Goal: Book appointment/travel/reservation

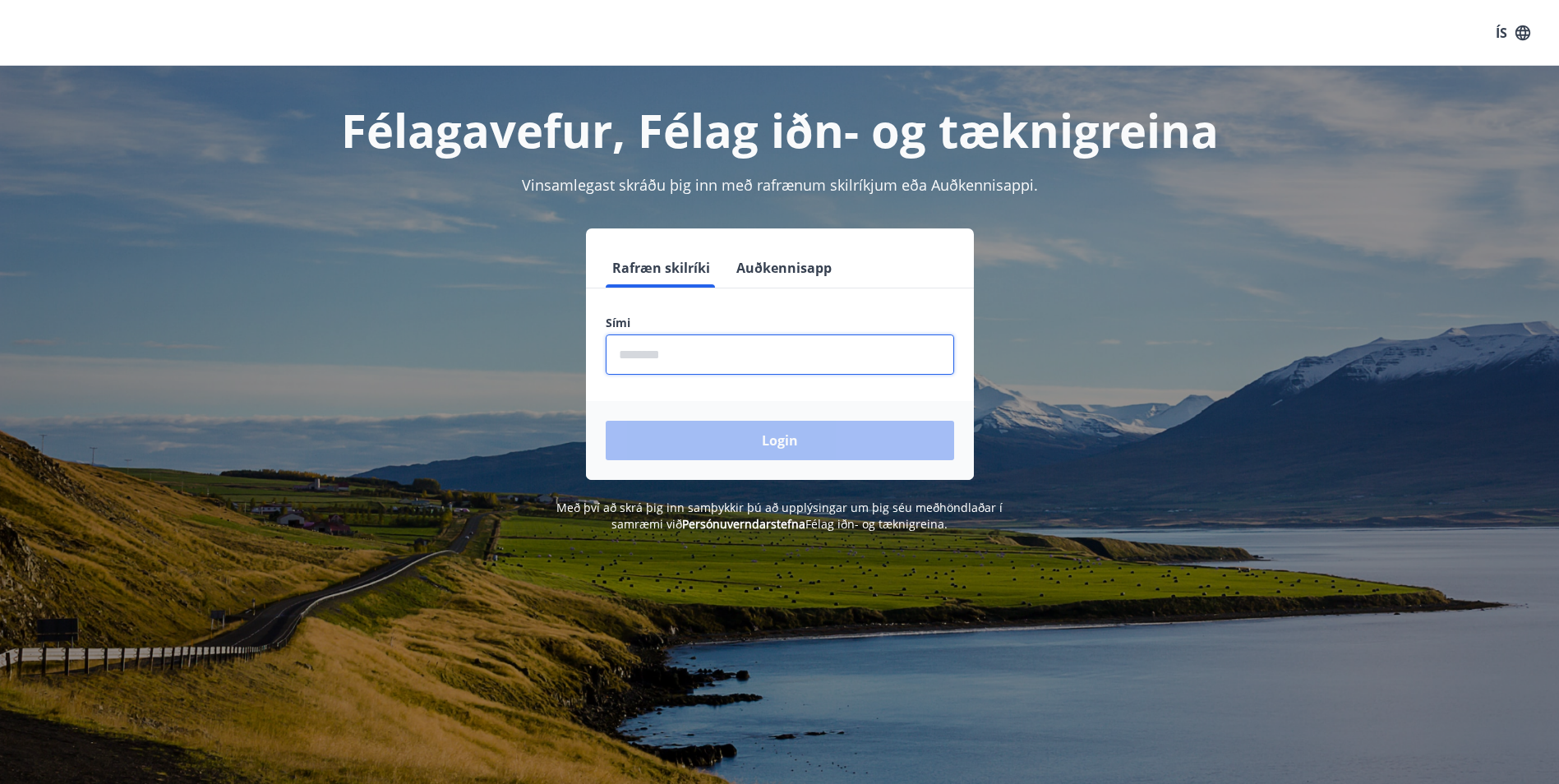
click at [658, 363] on input "phone" at bounding box center [780, 354] width 349 height 40
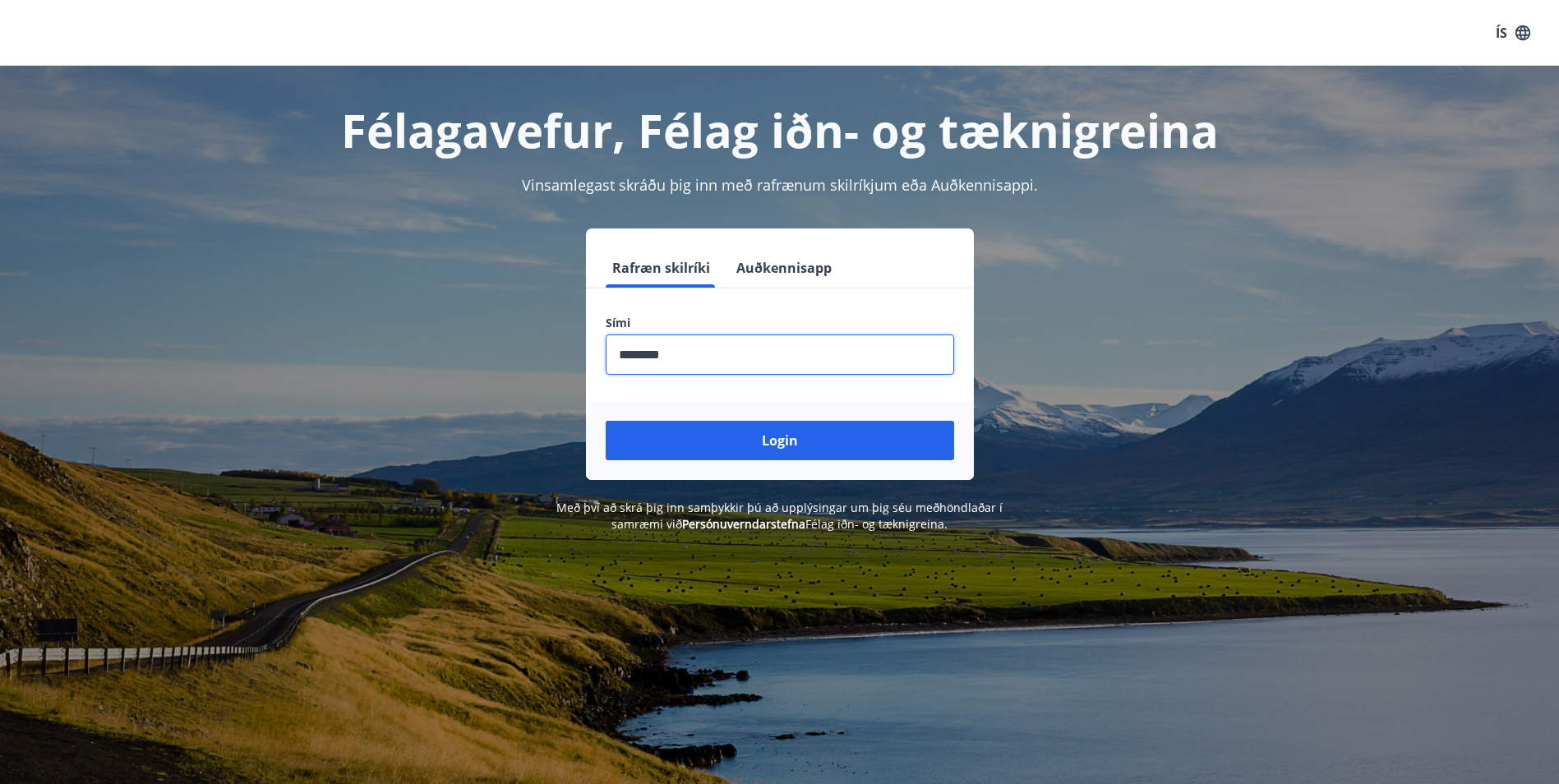
type input "********"
click at [606, 421] on button "Login" at bounding box center [780, 440] width 349 height 39
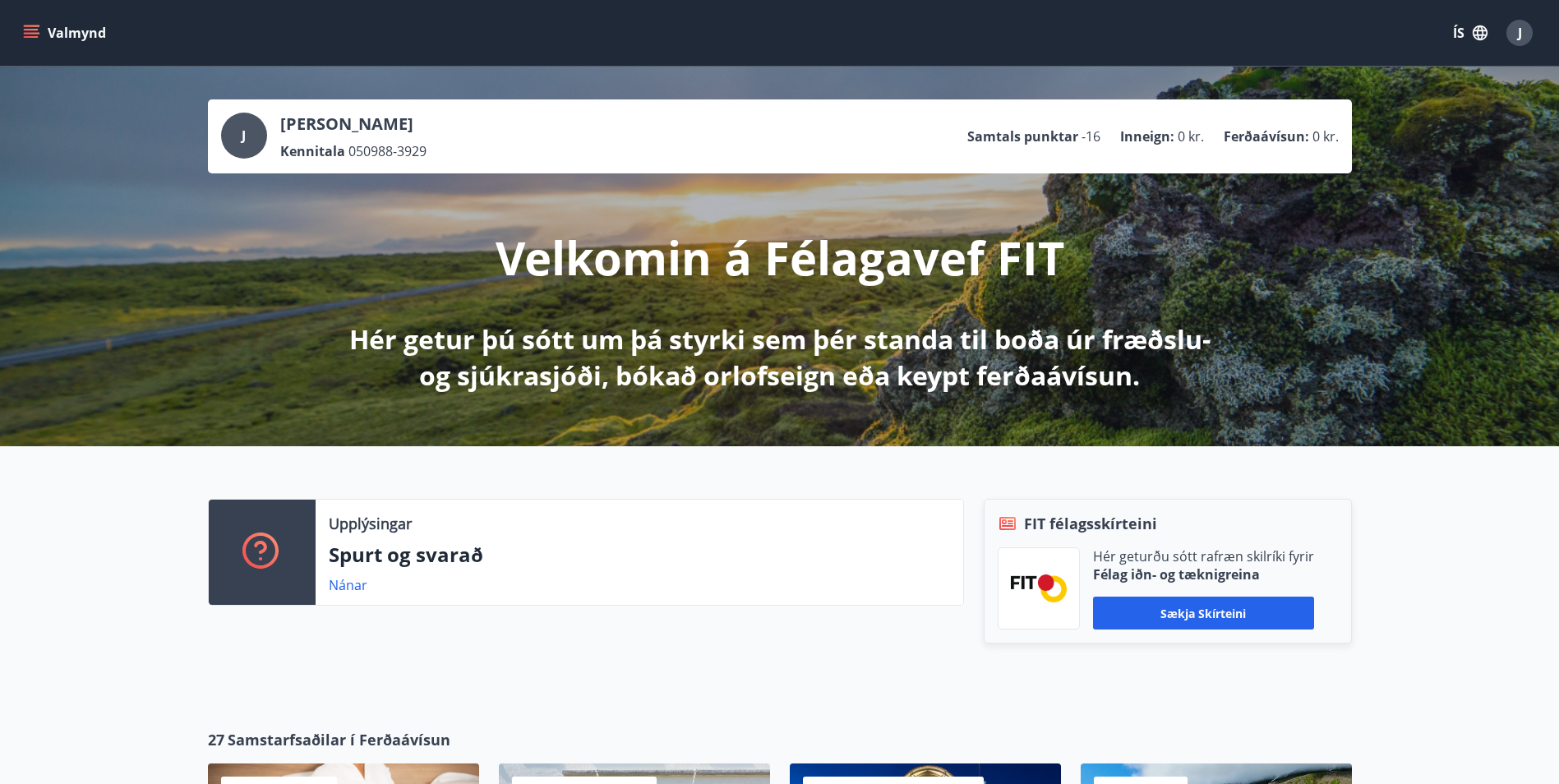
click at [1097, 139] on span "-16" at bounding box center [1091, 136] width 19 height 18
click at [1066, 140] on p "Samtals punktar" at bounding box center [1022, 136] width 111 height 18
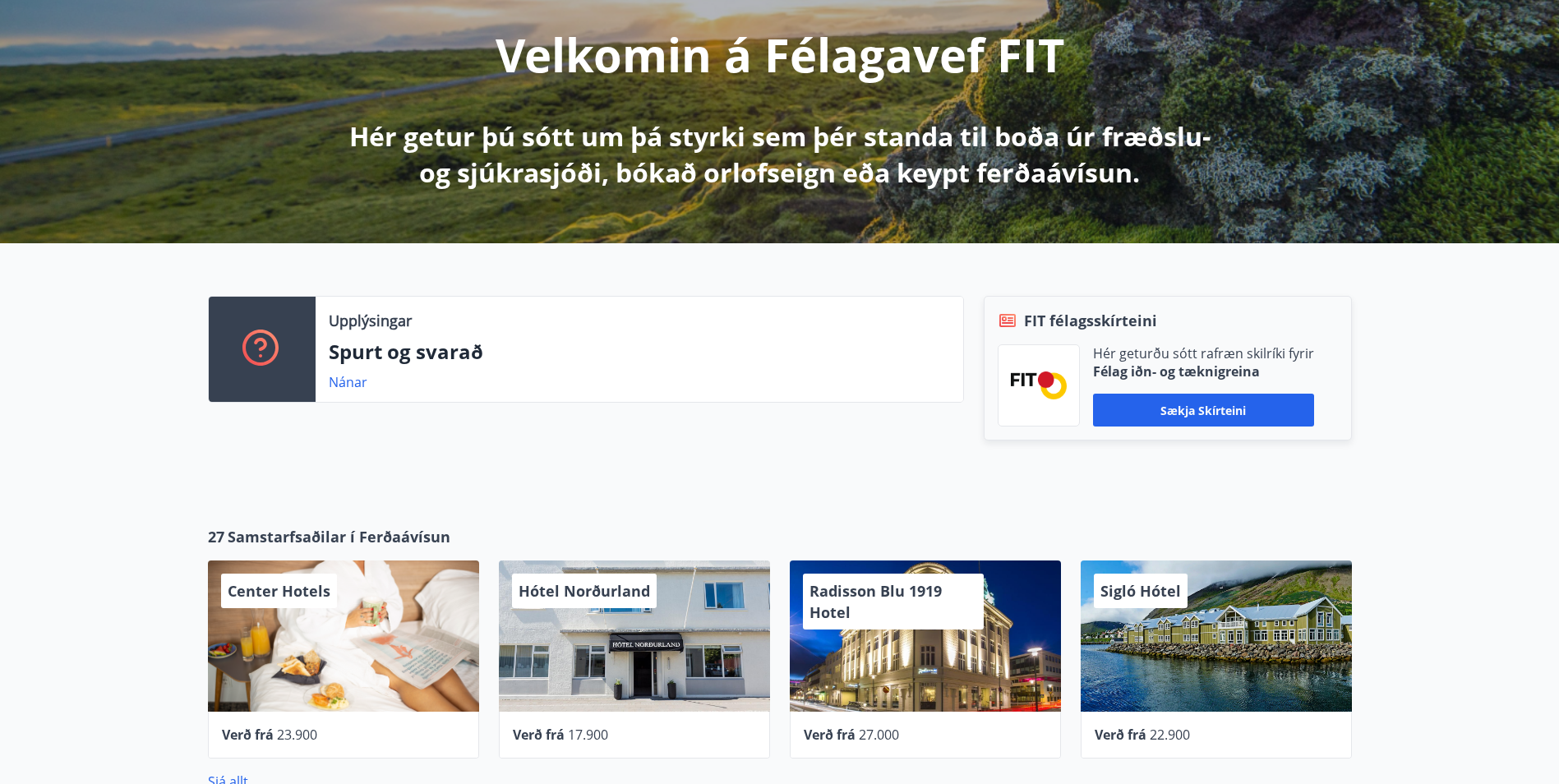
scroll to position [247, 0]
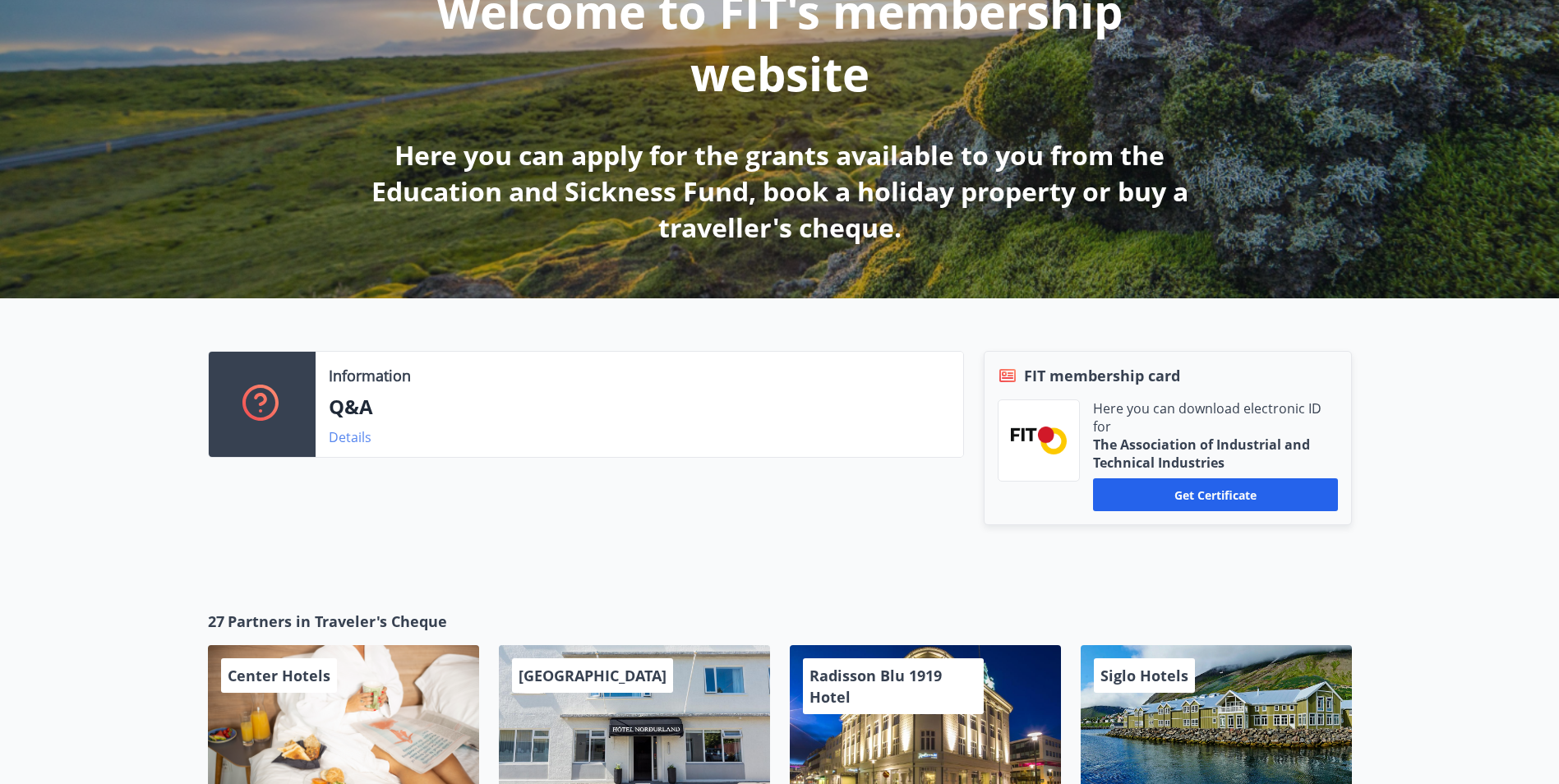
click at [355, 435] on link "Details" at bounding box center [350, 436] width 43 height 18
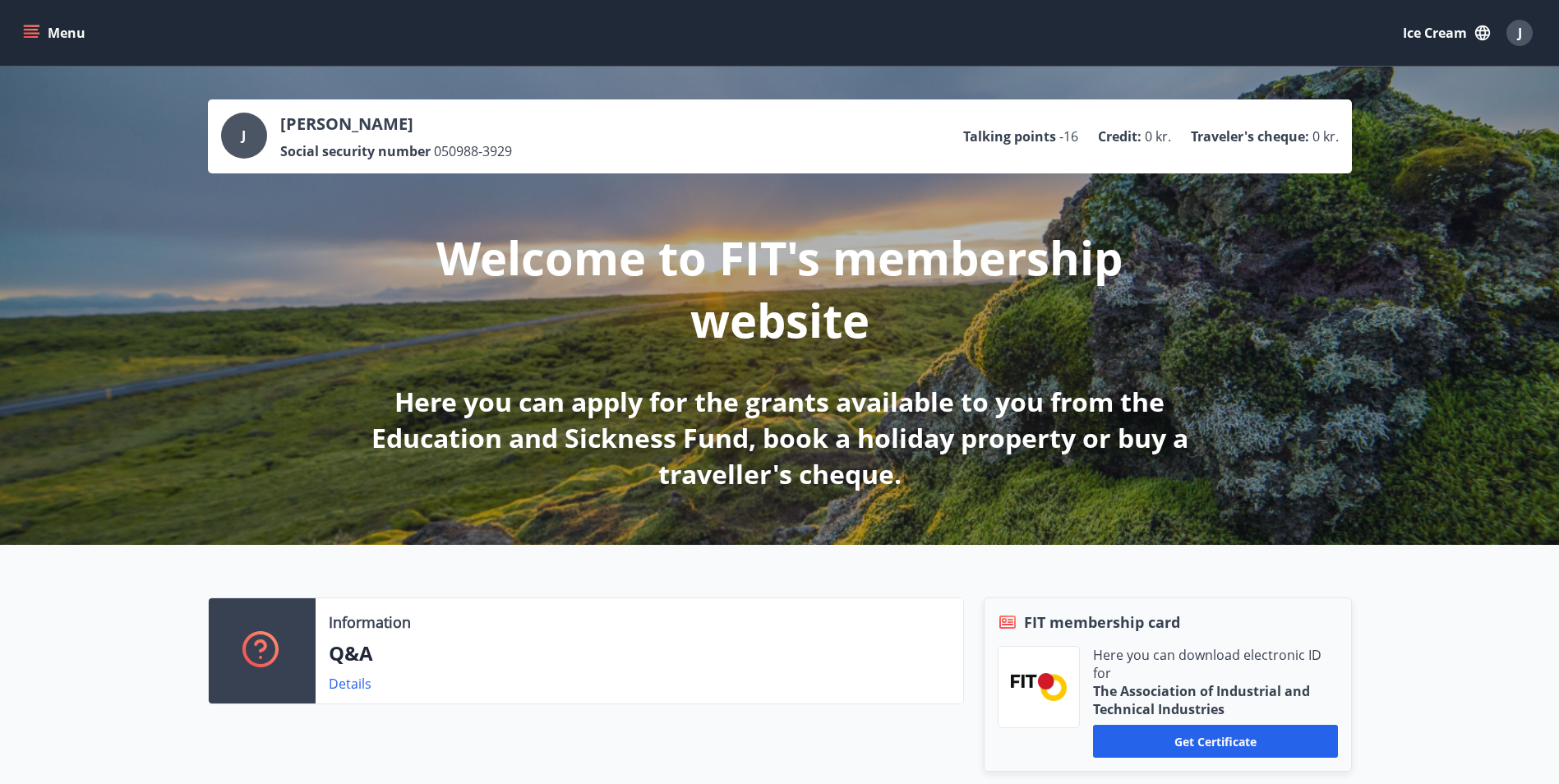
click at [35, 28] on icon "menu" at bounding box center [30, 32] width 16 height 16
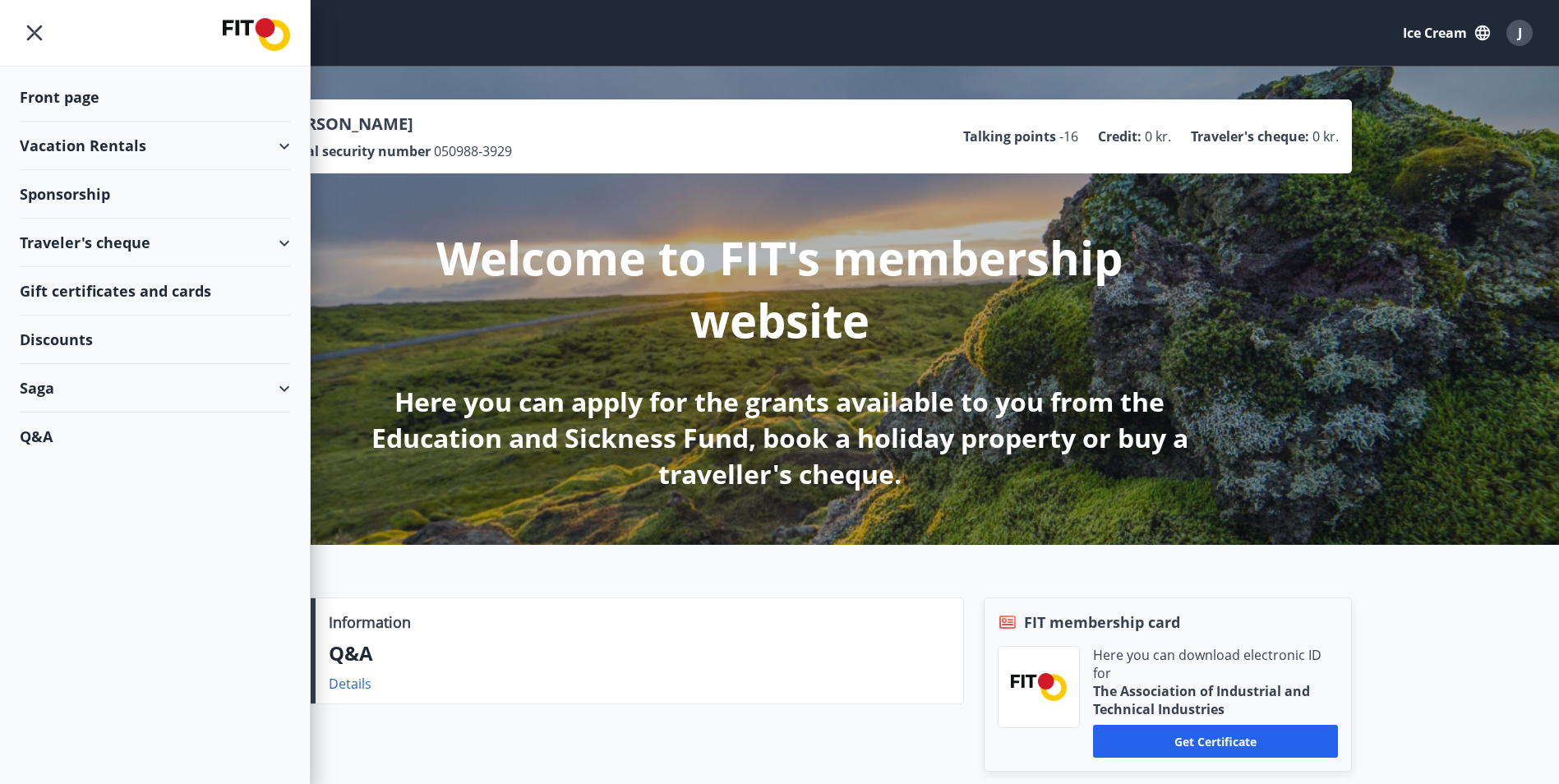
click at [123, 142] on div "Vacation Rentals" at bounding box center [155, 146] width 271 height 49
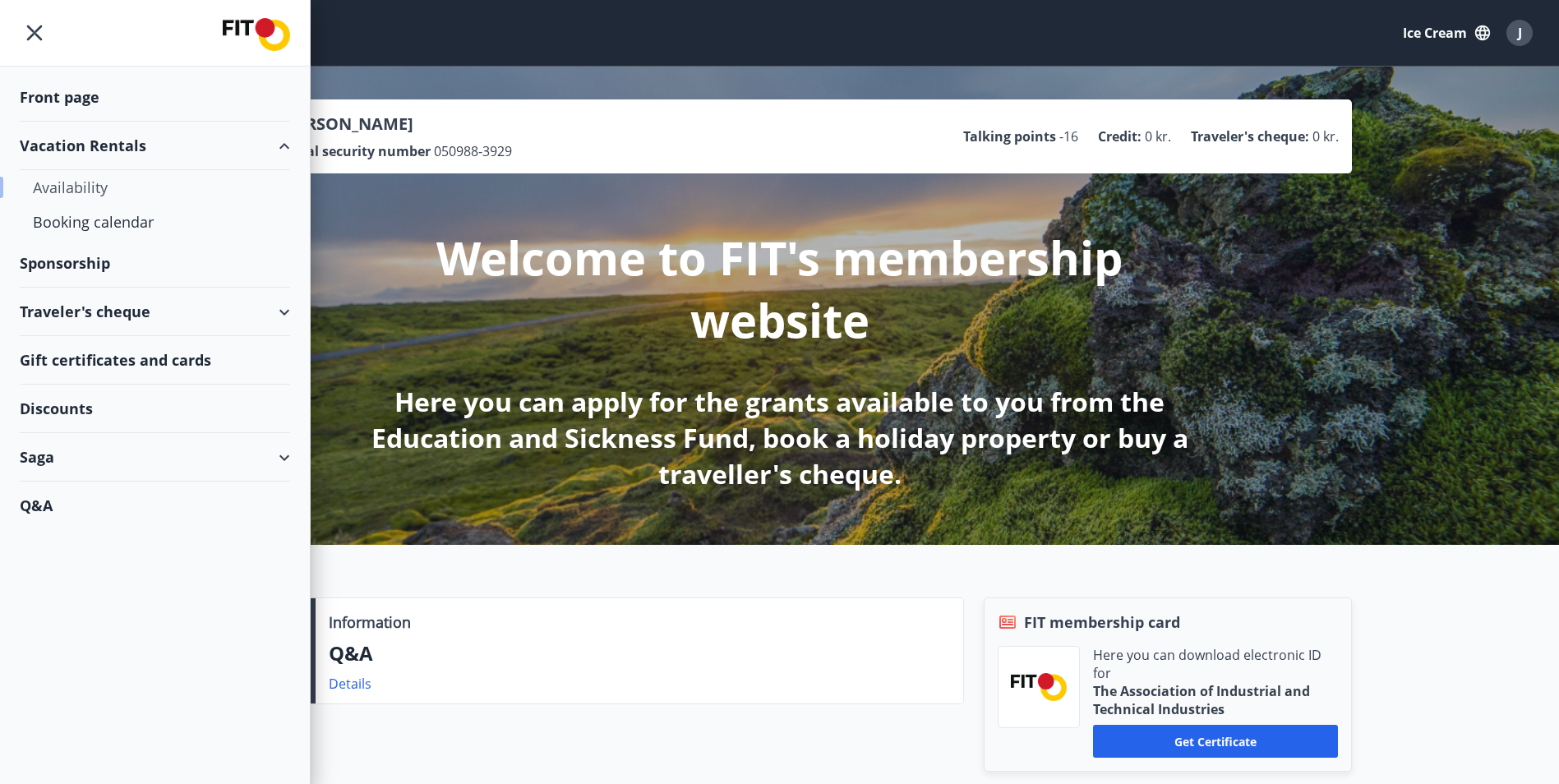
click at [91, 191] on div "Availability" at bounding box center [155, 188] width 244 height 34
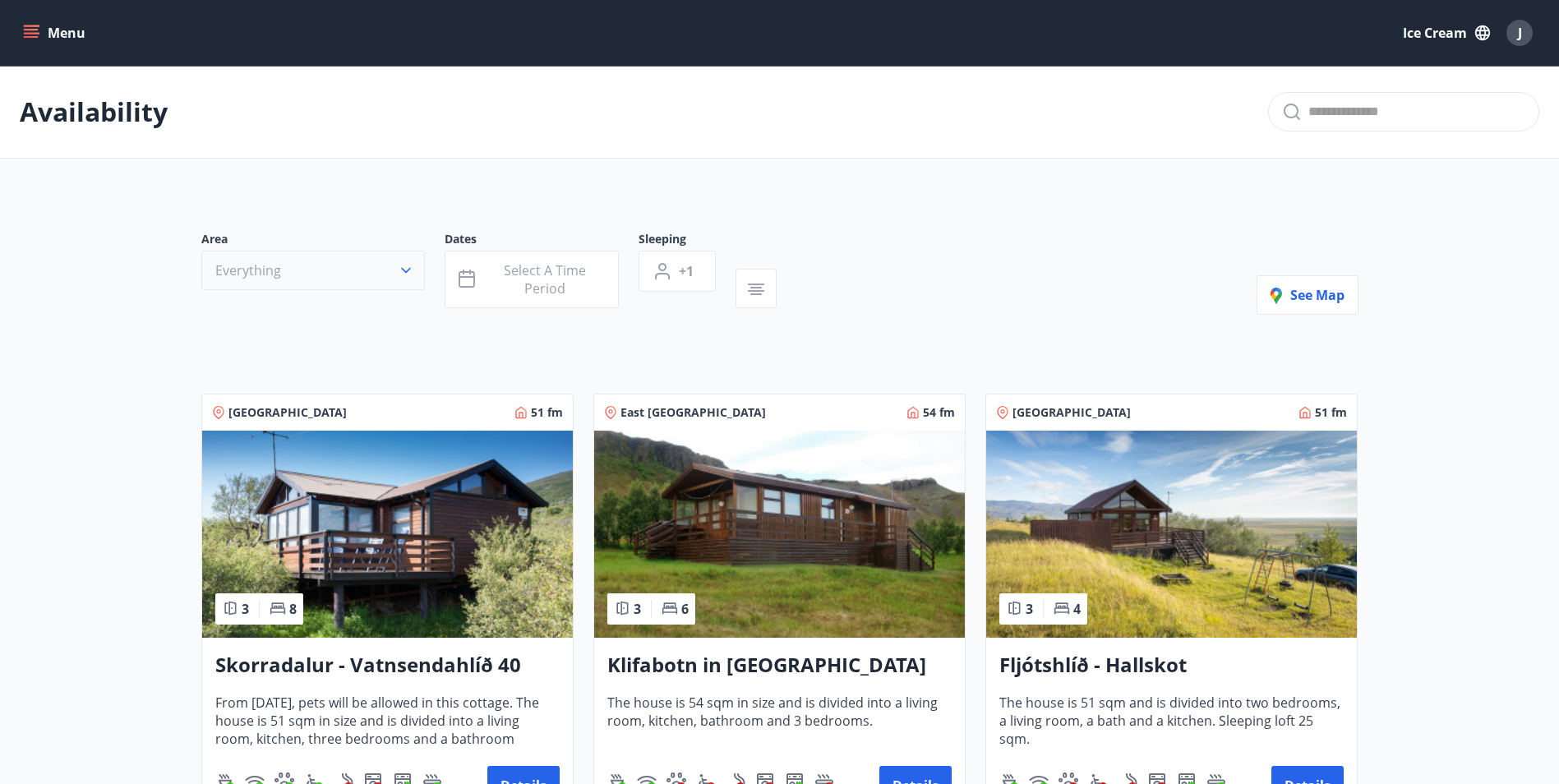
click at [374, 279] on button "Everything" at bounding box center [313, 270] width 224 height 39
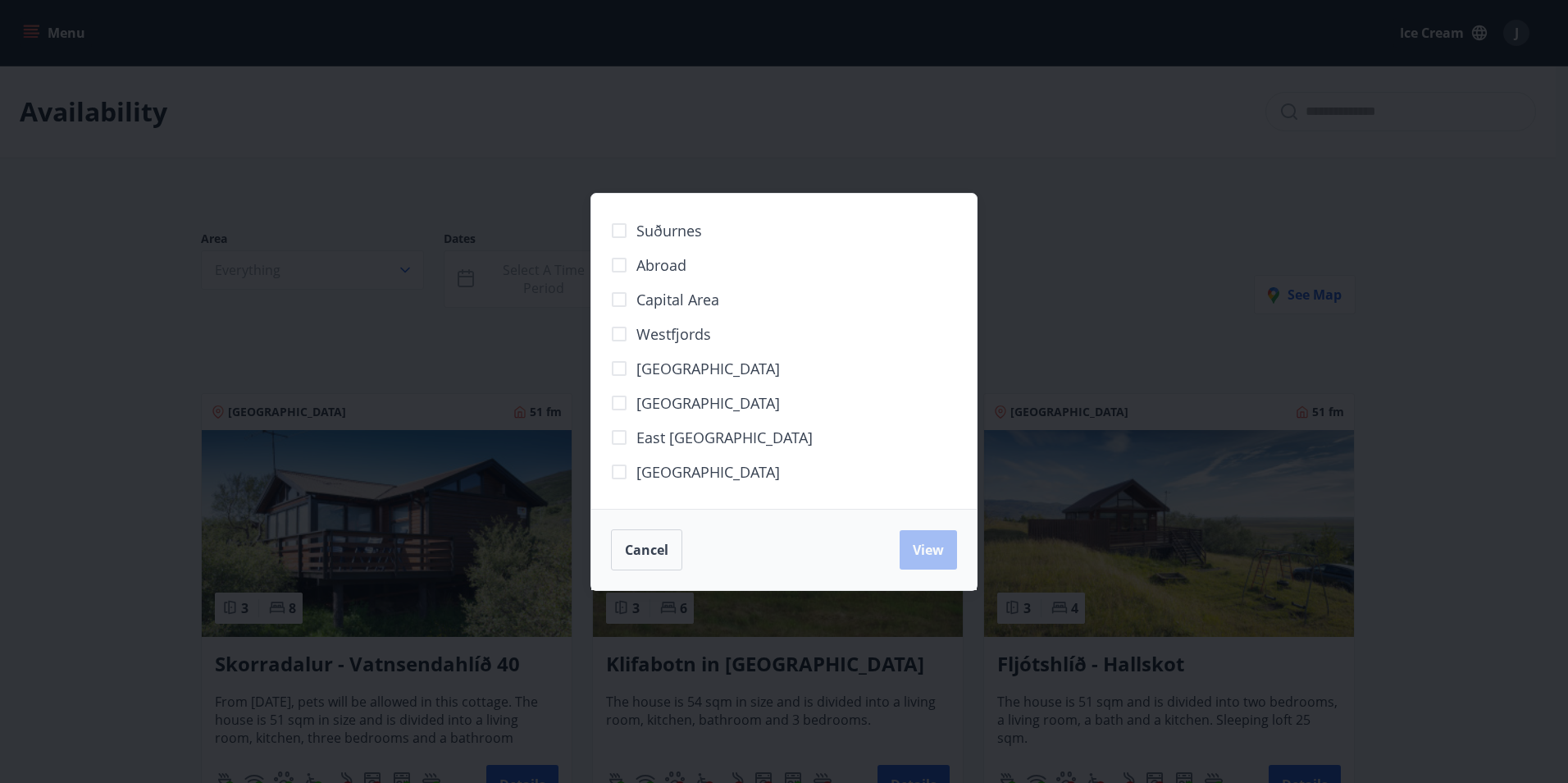
click at [501, 343] on div "Suðurnes Abroad Capital area [GEOGRAPHIC_DATA] [GEOGRAPHIC_DATA] [GEOGRAPHIC_DA…" at bounding box center [784, 391] width 1568 height 783
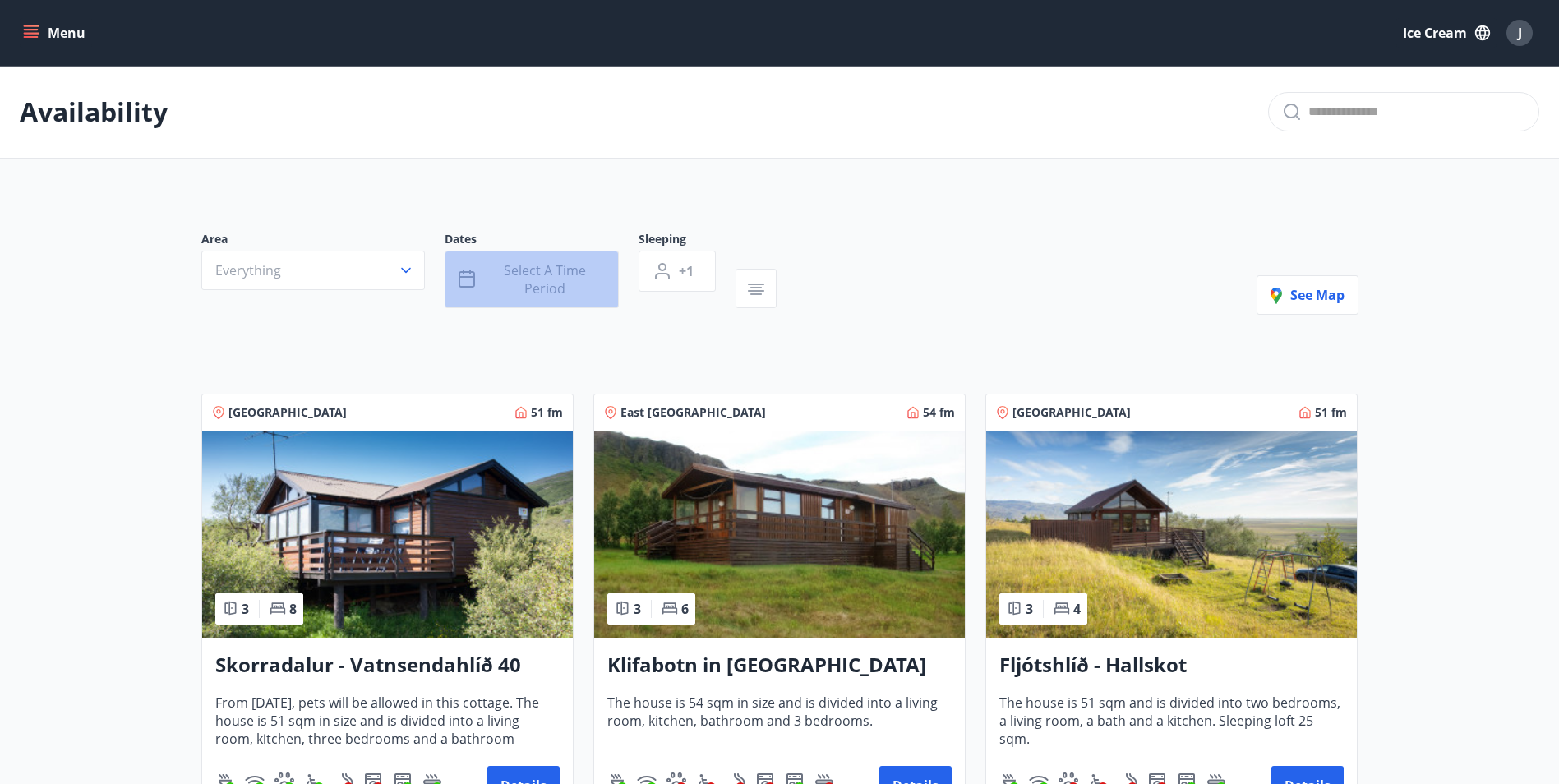
click at [521, 282] on span "Select a time period" at bounding box center [545, 279] width 120 height 36
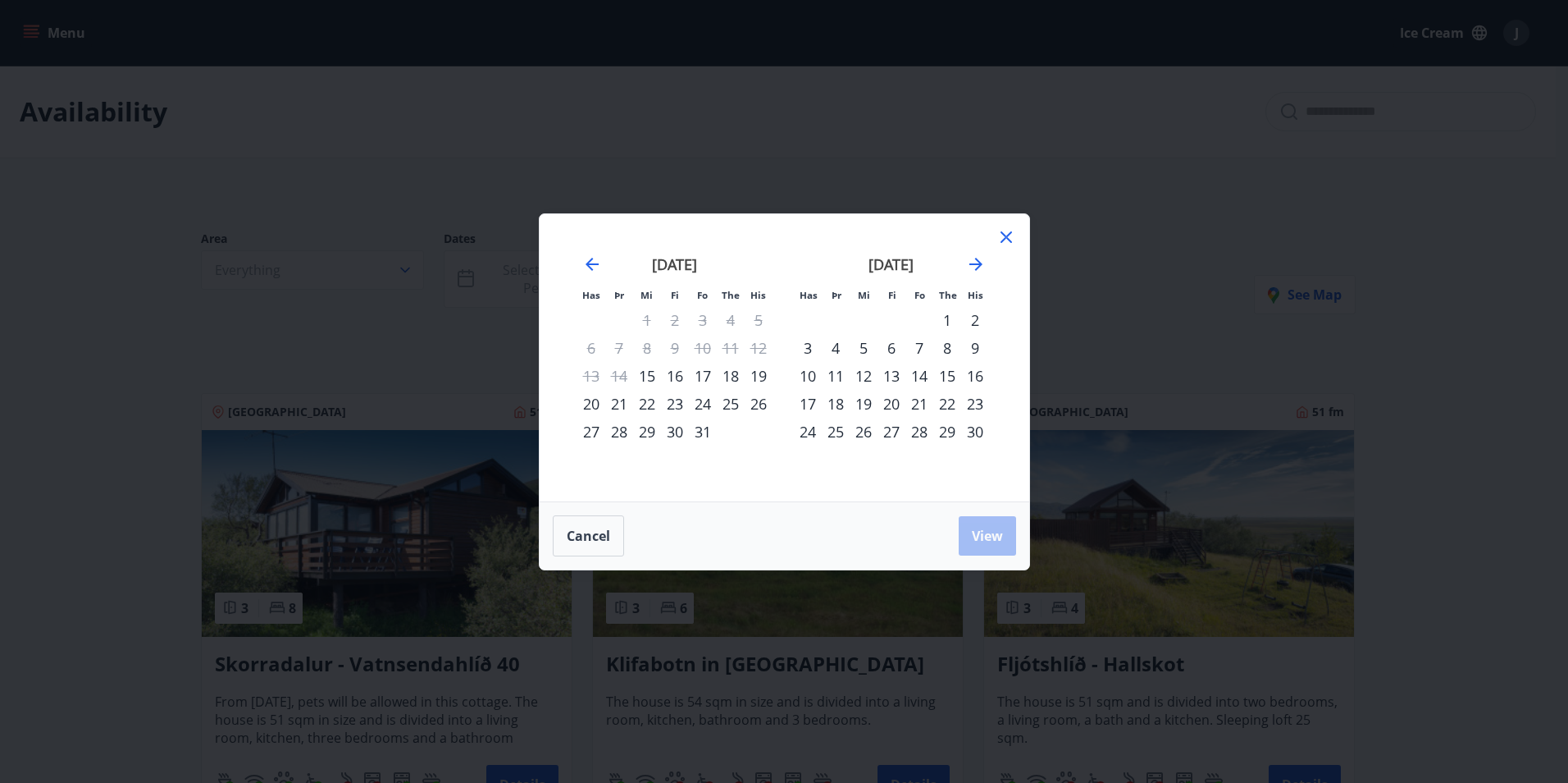
drag, startPoint x: 838, startPoint y: 480, endPoint x: 1177, endPoint y: 138, distance: 481.5
click at [1177, 138] on div "Has Þr Mi Fi Fo The His Has Þr Mi Fi Fo The His [DATE] 1 2 3 4 5 6 7 8 9 10 11 …" at bounding box center [784, 391] width 1568 height 783
click at [1005, 236] on icon at bounding box center [1006, 237] width 11 height 11
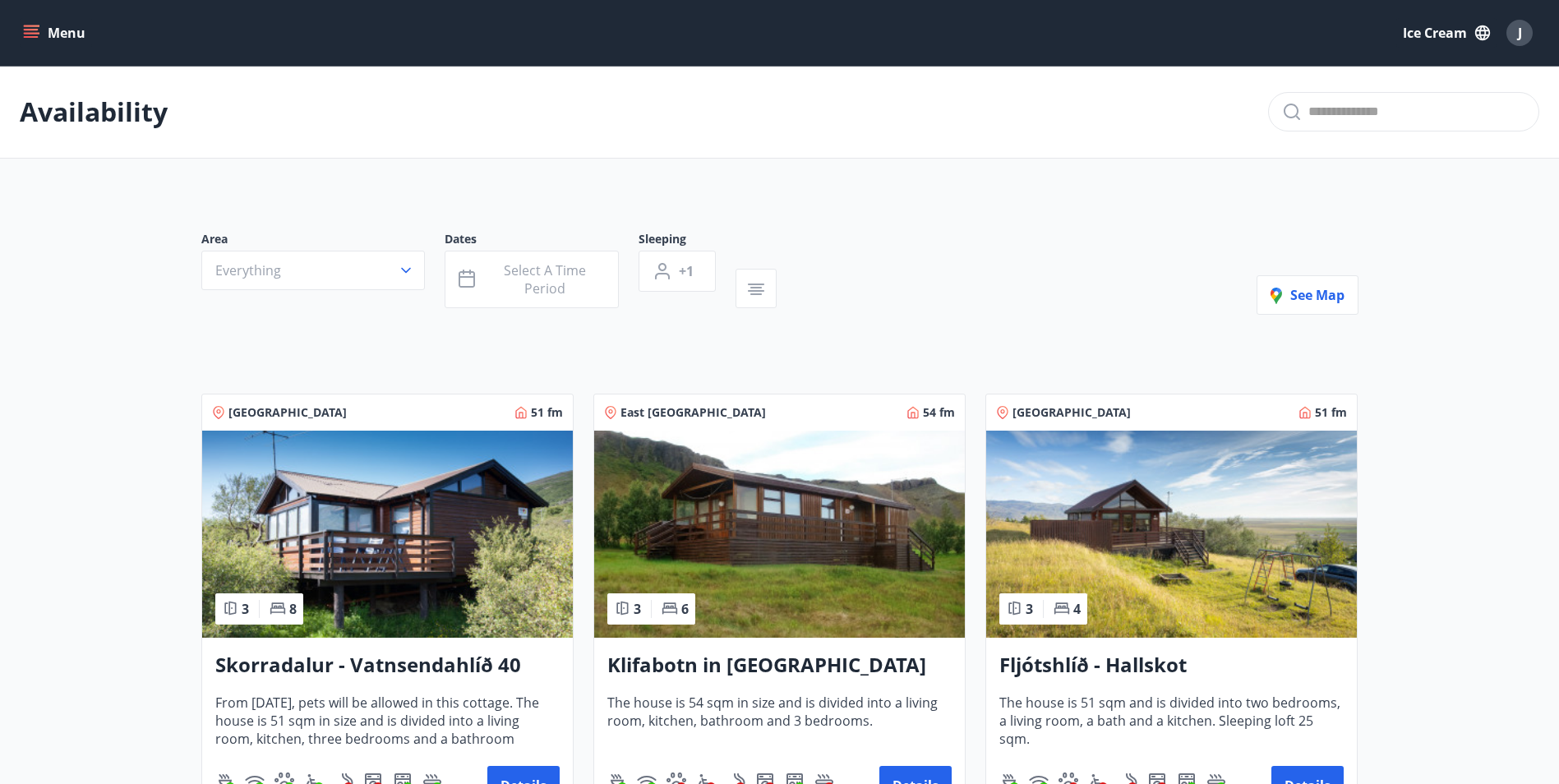
drag, startPoint x: 1117, startPoint y: 155, endPoint x: 1044, endPoint y: 263, distance: 130.4
click at [1044, 263] on div "Area Everything Dates Select a time period Sleeping +1 See map" at bounding box center [780, 272] width 1158 height 84
click at [1459, 27] on font "Ice cream" at bounding box center [1435, 32] width 64 height 18
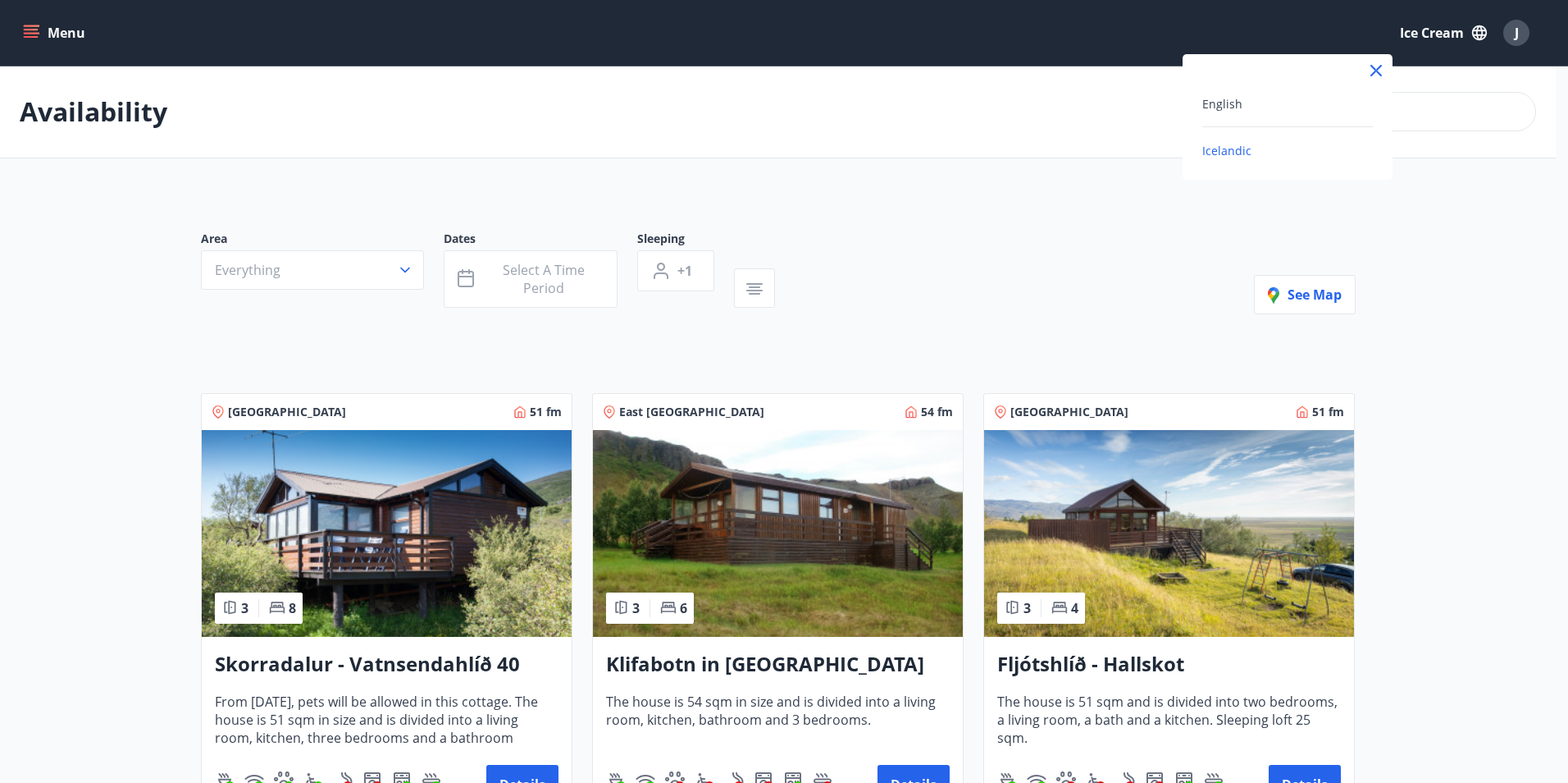
click at [1229, 151] on span "Icelandic" at bounding box center [1228, 150] width 49 height 15
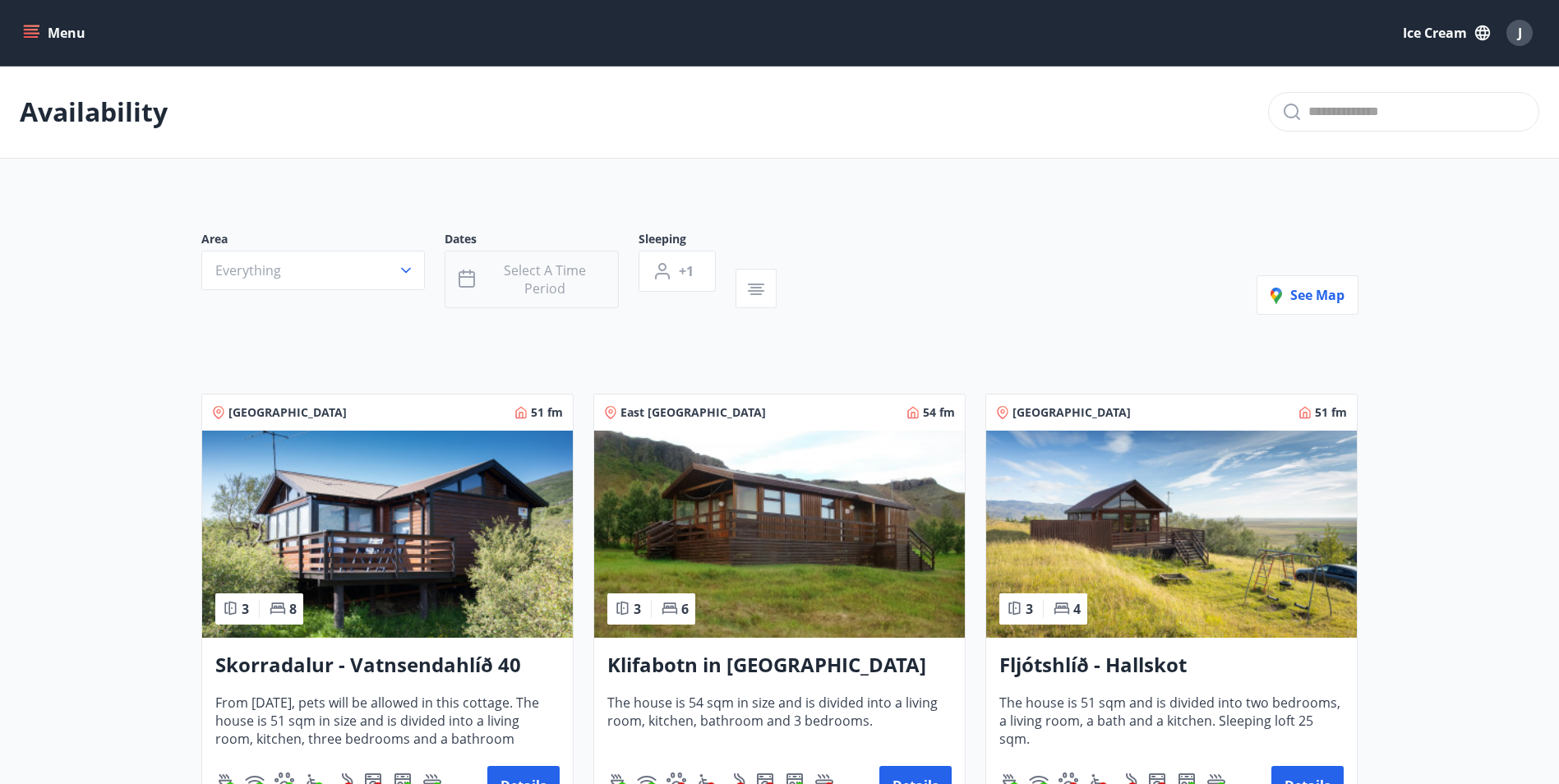
click at [560, 278] on span "Select a time period" at bounding box center [545, 279] width 120 height 36
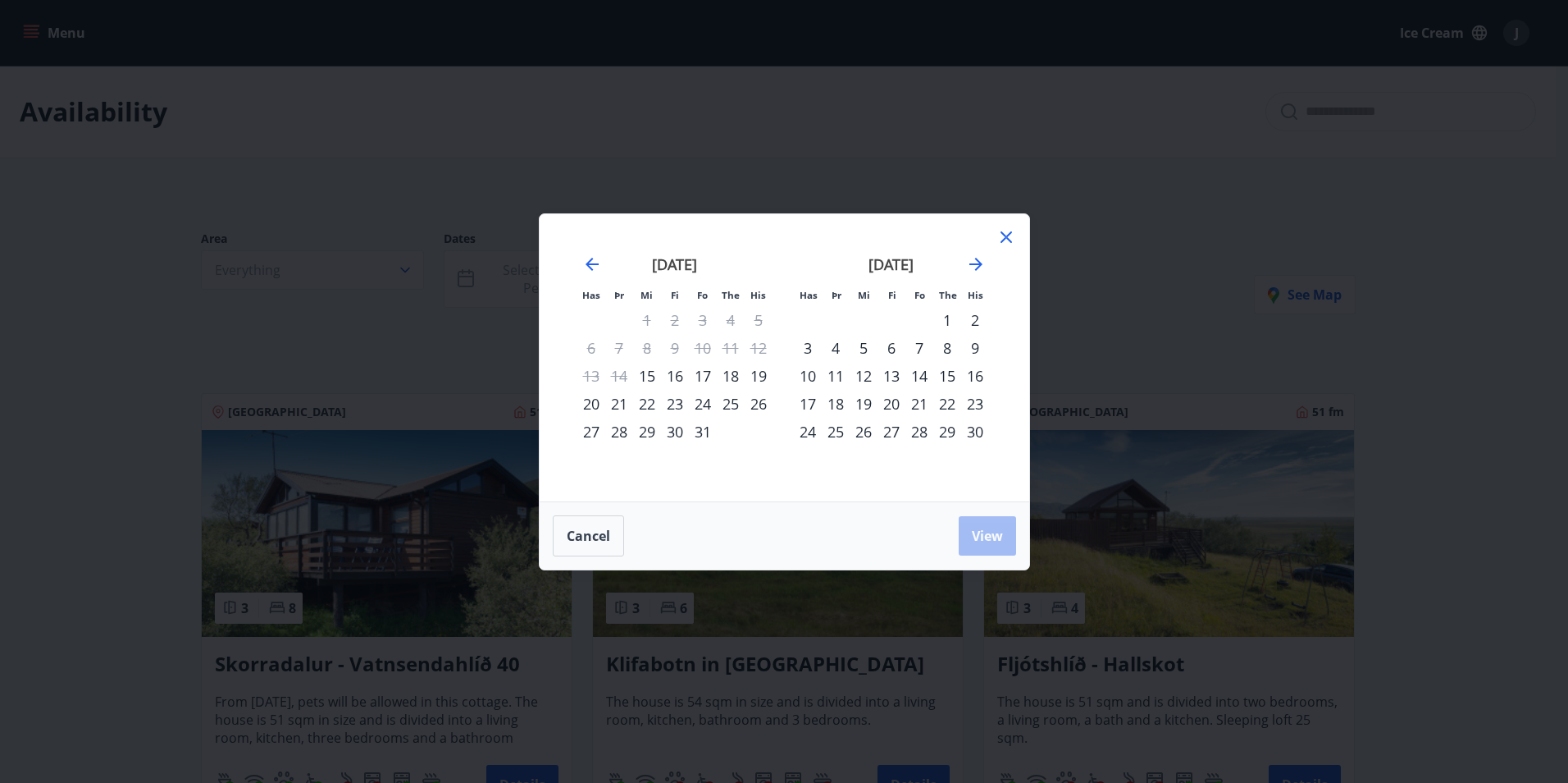
click at [976, 427] on div "30" at bounding box center [975, 431] width 28 height 28
click at [981, 266] on icon "Move forward to switch to the next month." at bounding box center [976, 264] width 20 height 20
click at [593, 272] on icon "Move backward to switch to the previous month." at bounding box center [591, 264] width 20 height 20
click at [677, 433] on div "30" at bounding box center [674, 431] width 28 height 28
click at [973, 317] on div "2" at bounding box center [975, 320] width 28 height 28
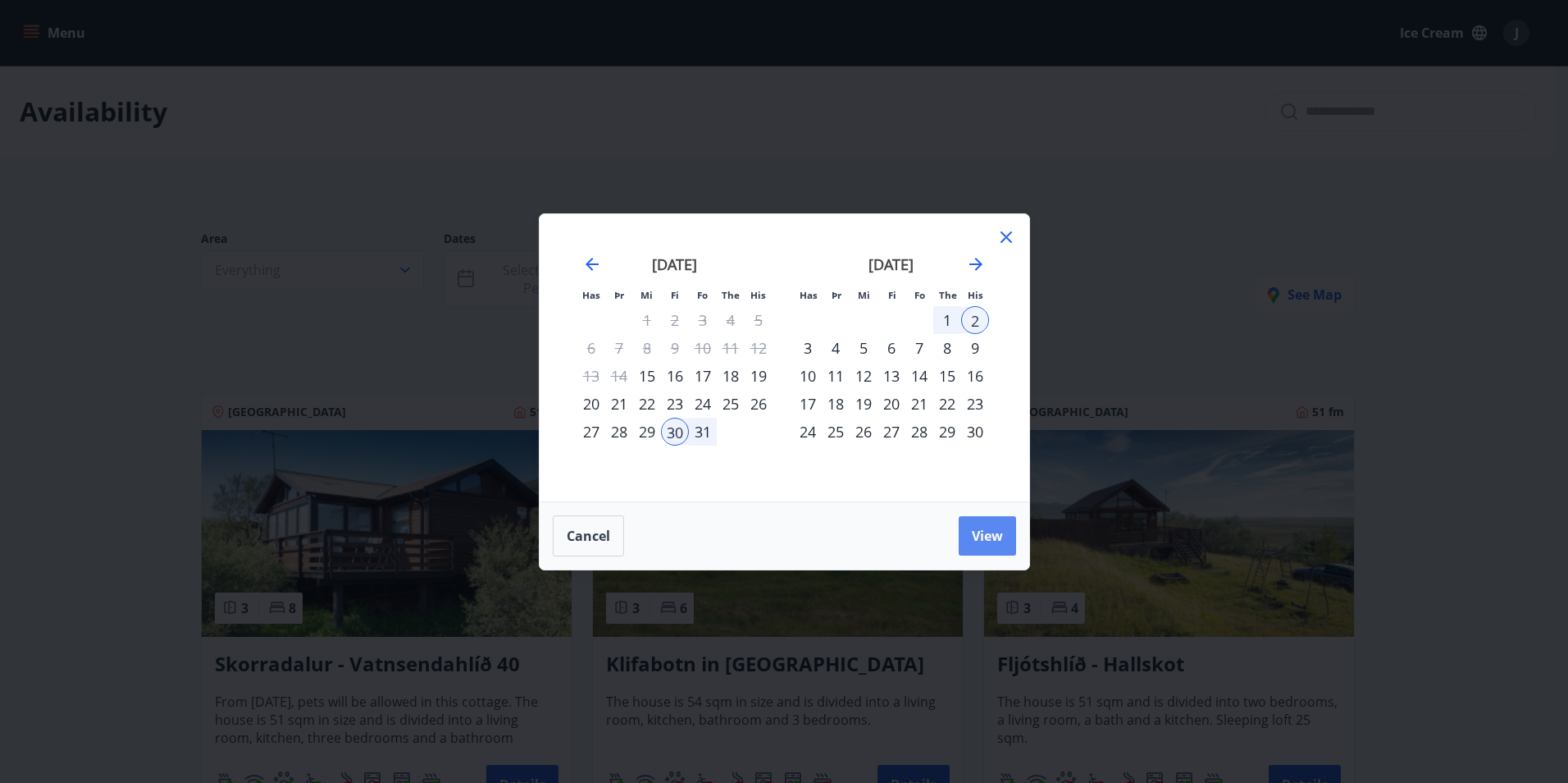
click at [975, 531] on span "View" at bounding box center [987, 536] width 31 height 18
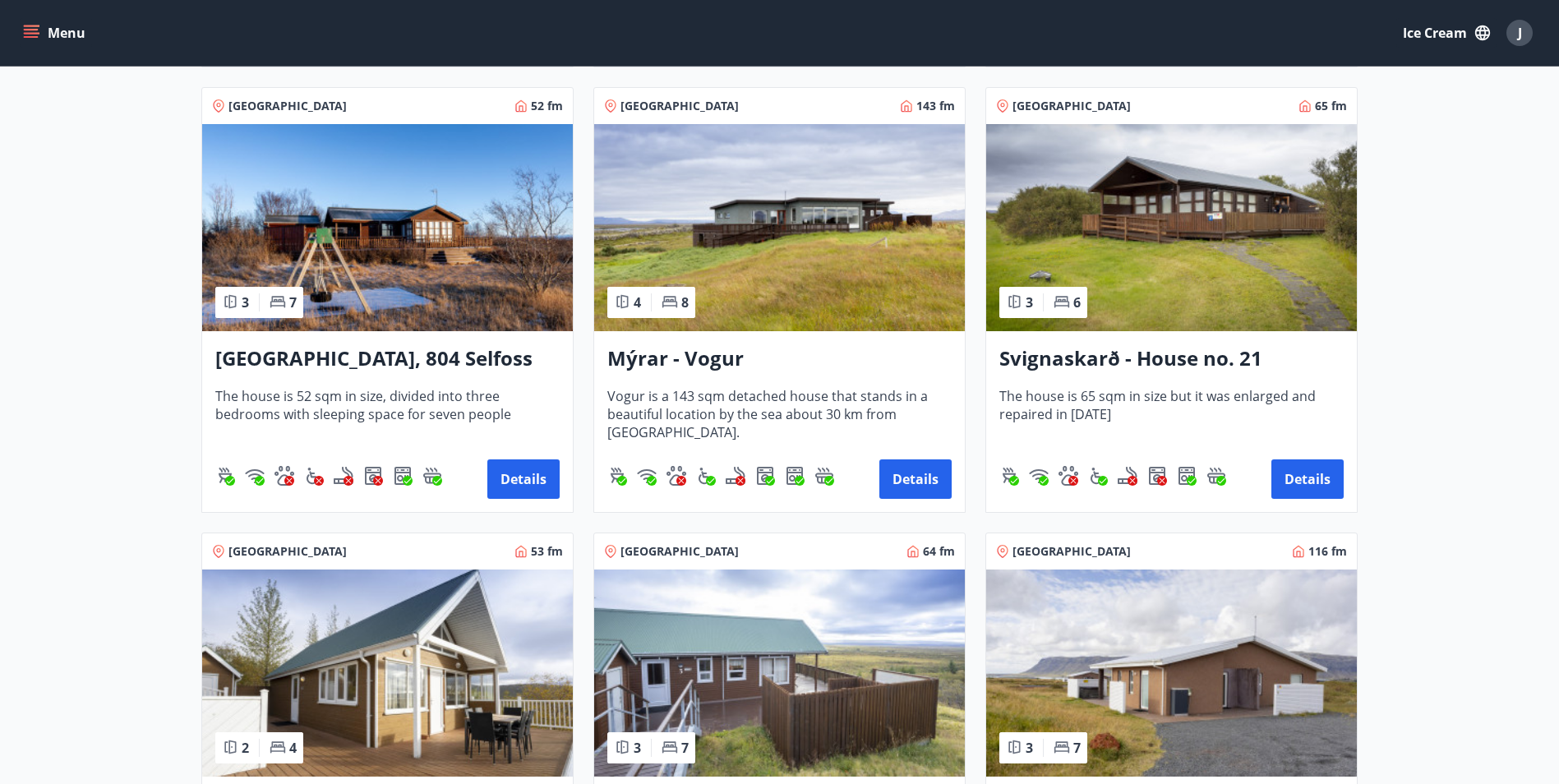
scroll to position [739, 0]
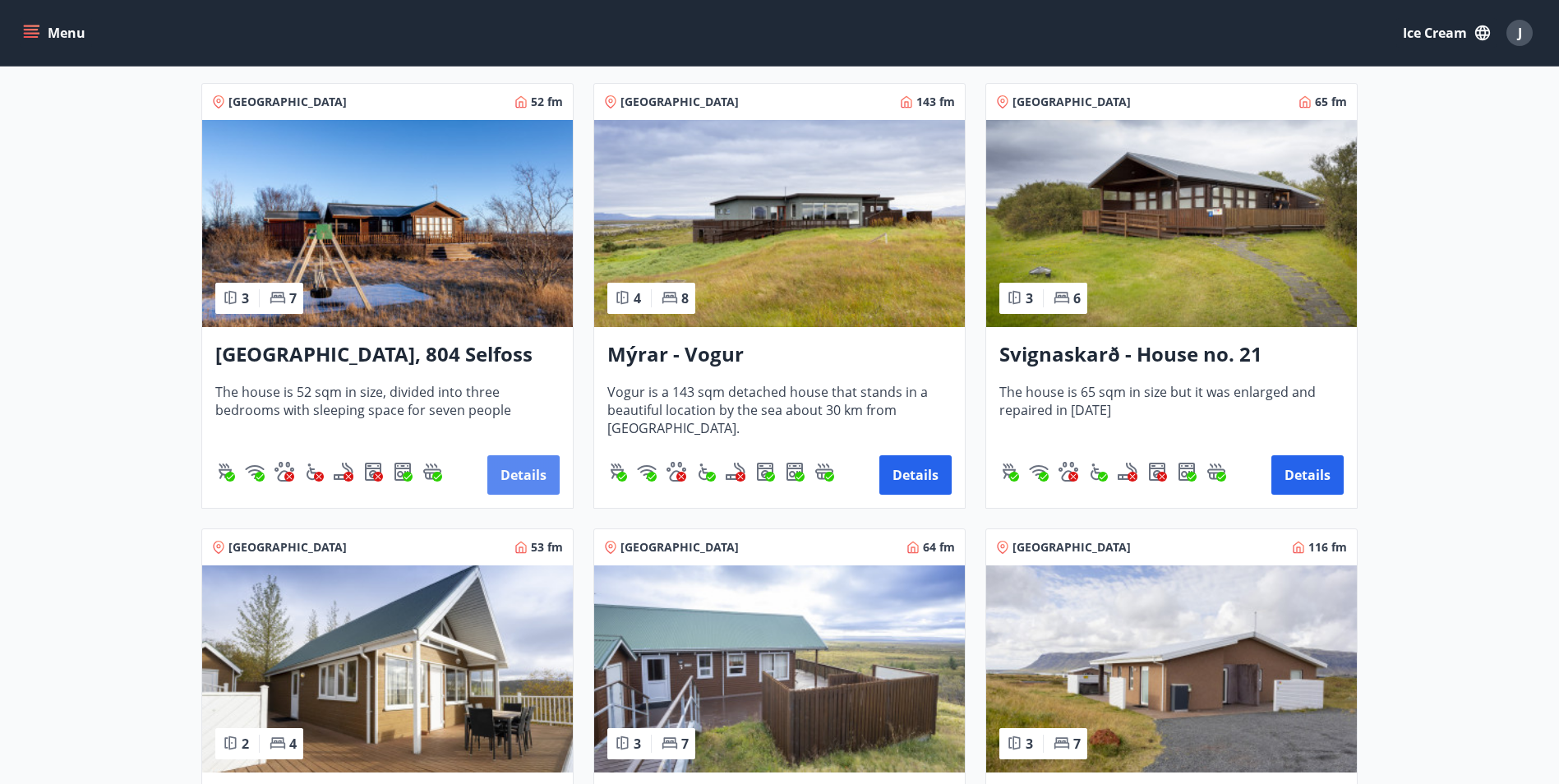
click at [523, 464] on button "Details" at bounding box center [524, 474] width 72 height 39
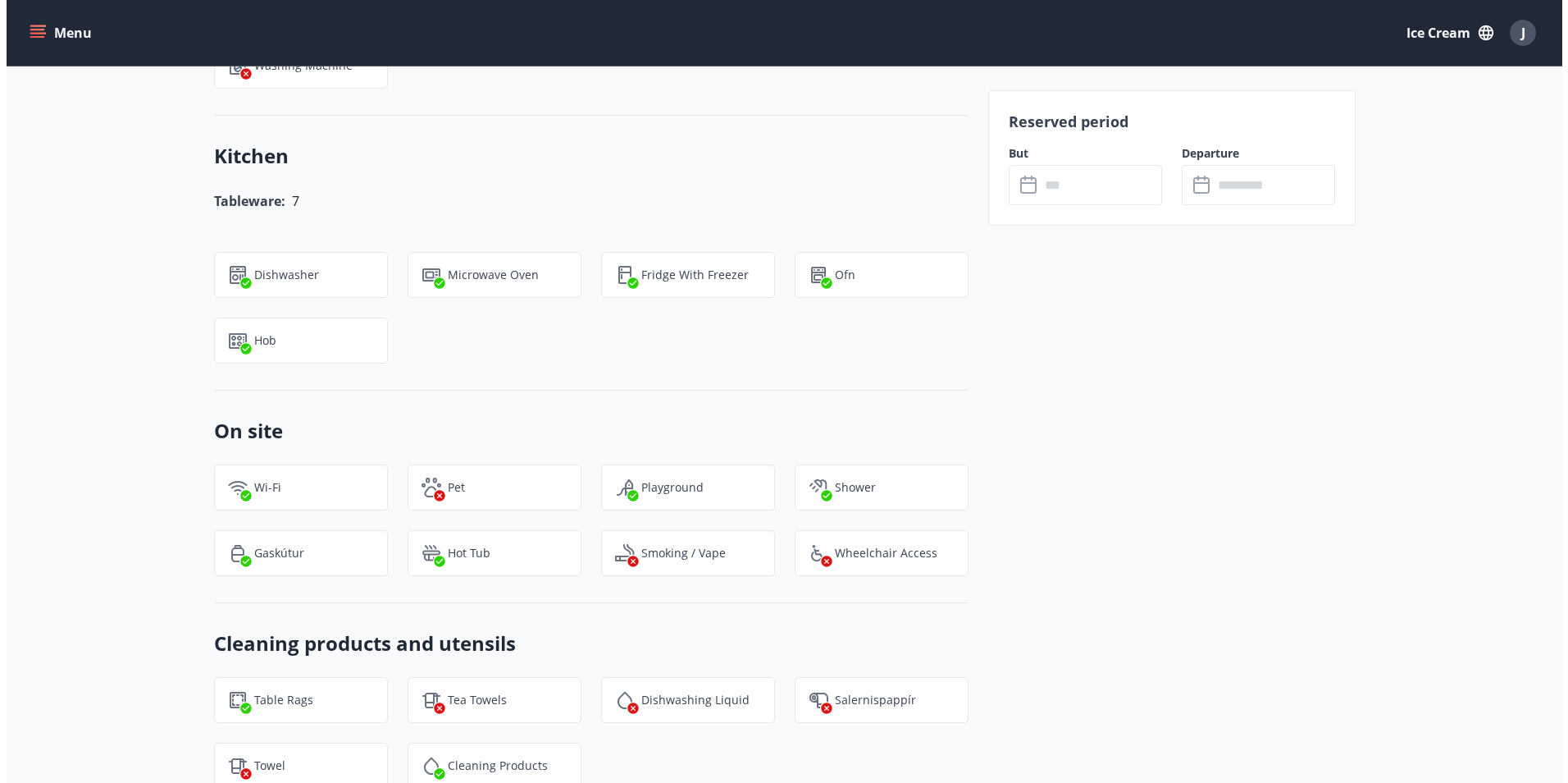
scroll to position [1724, 0]
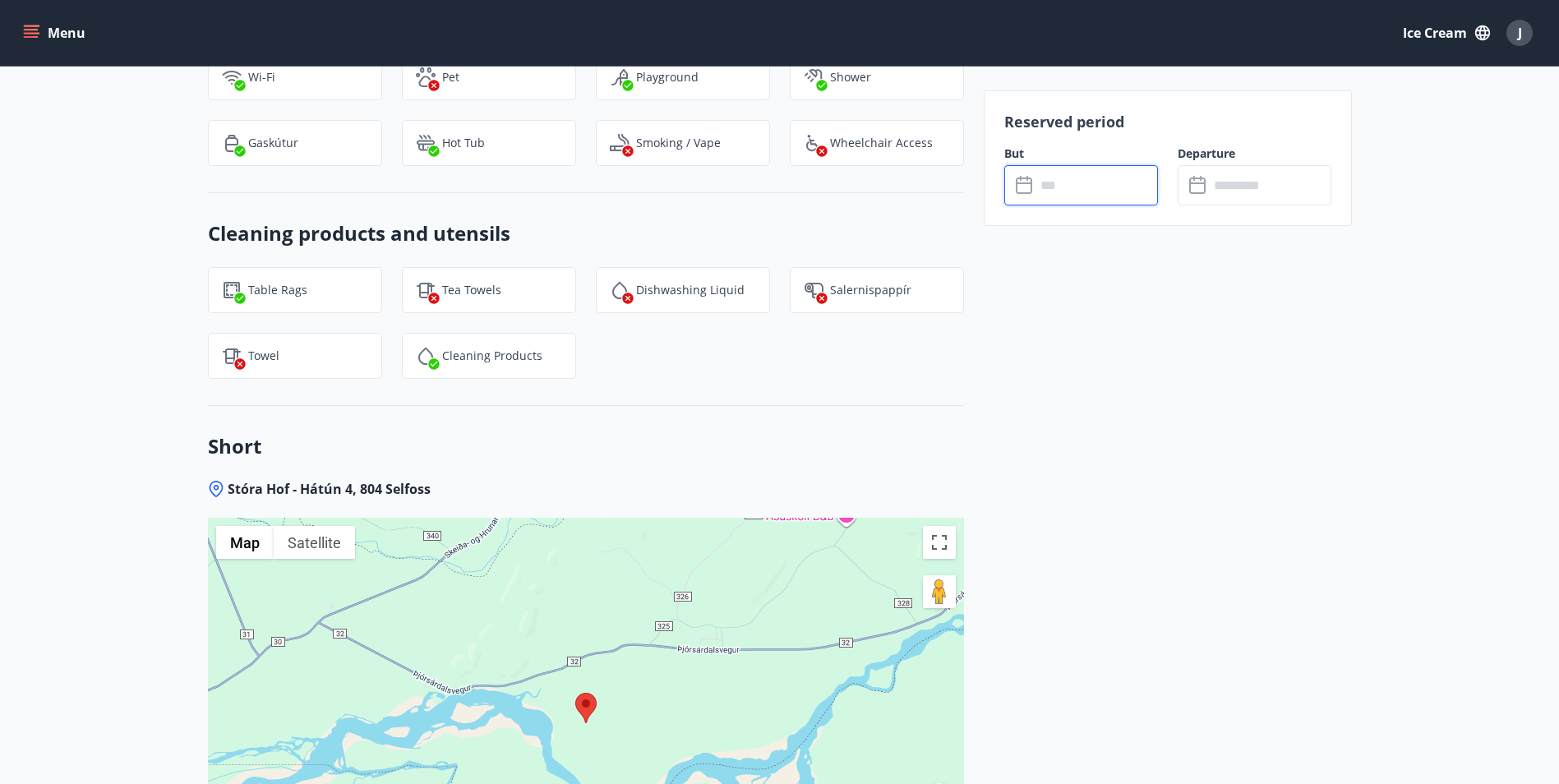
click at [1068, 191] on input "text" at bounding box center [1097, 185] width 123 height 40
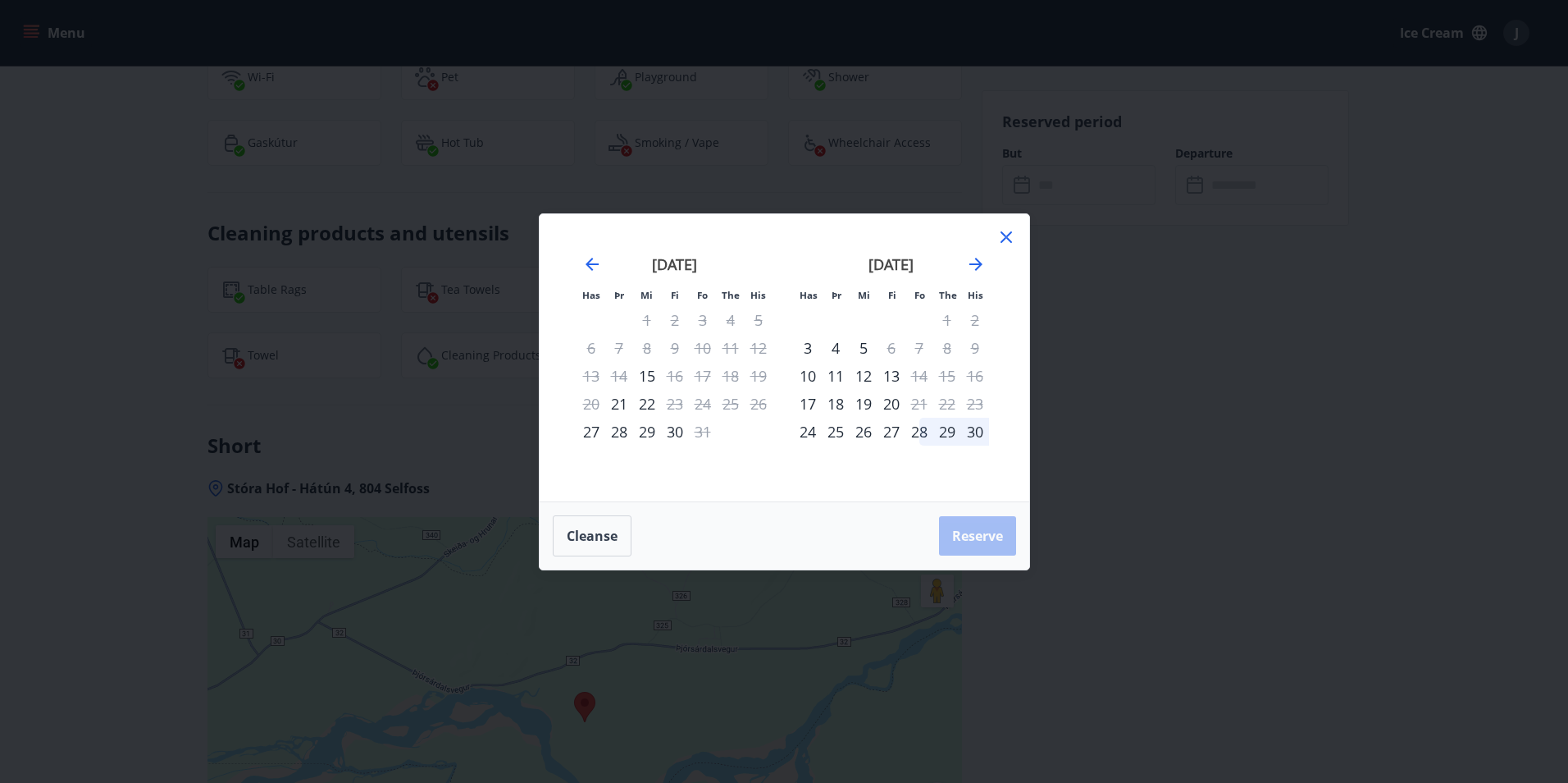
click at [1016, 236] on icon at bounding box center [1006, 237] width 20 height 20
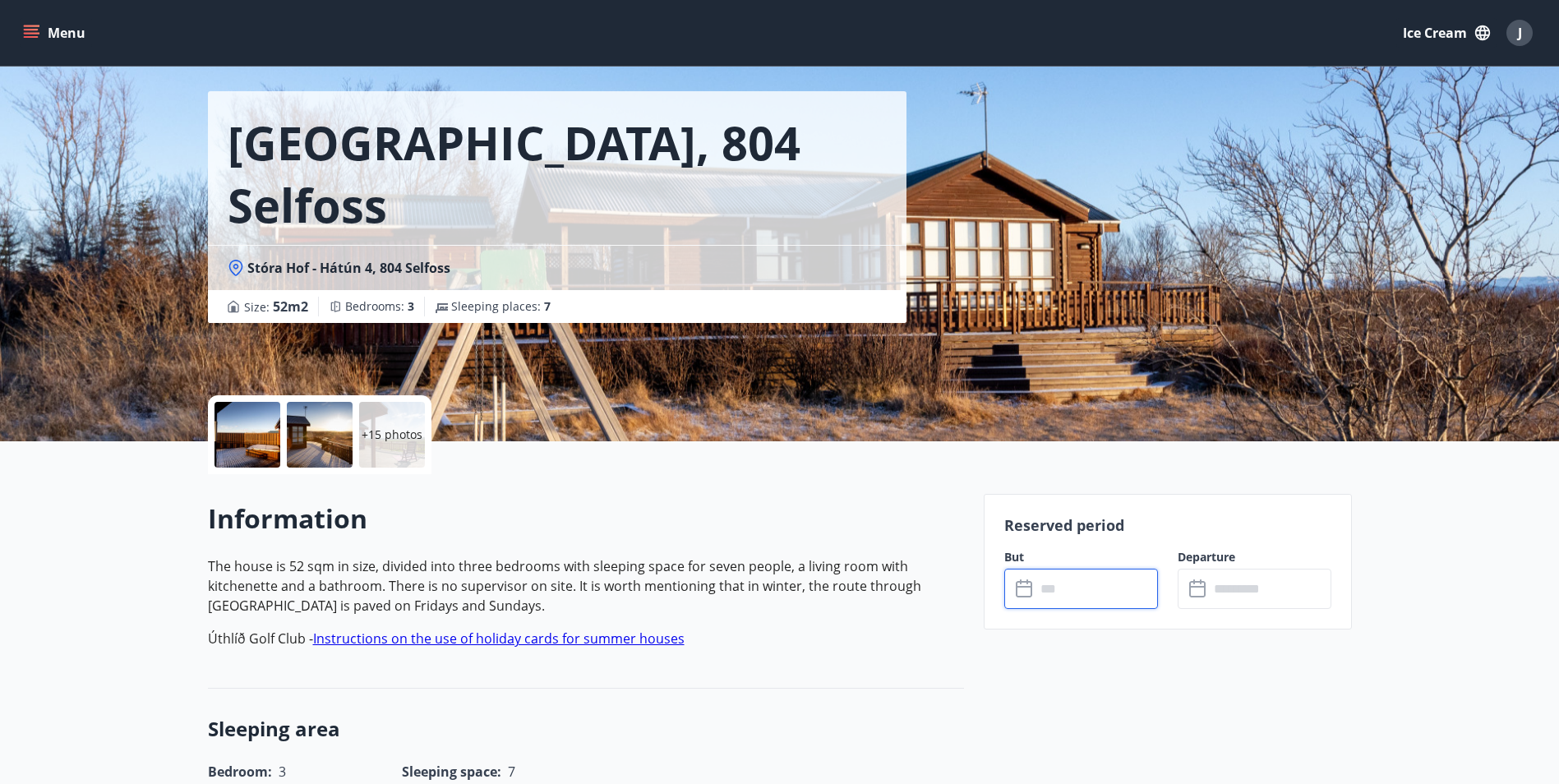
scroll to position [0, 0]
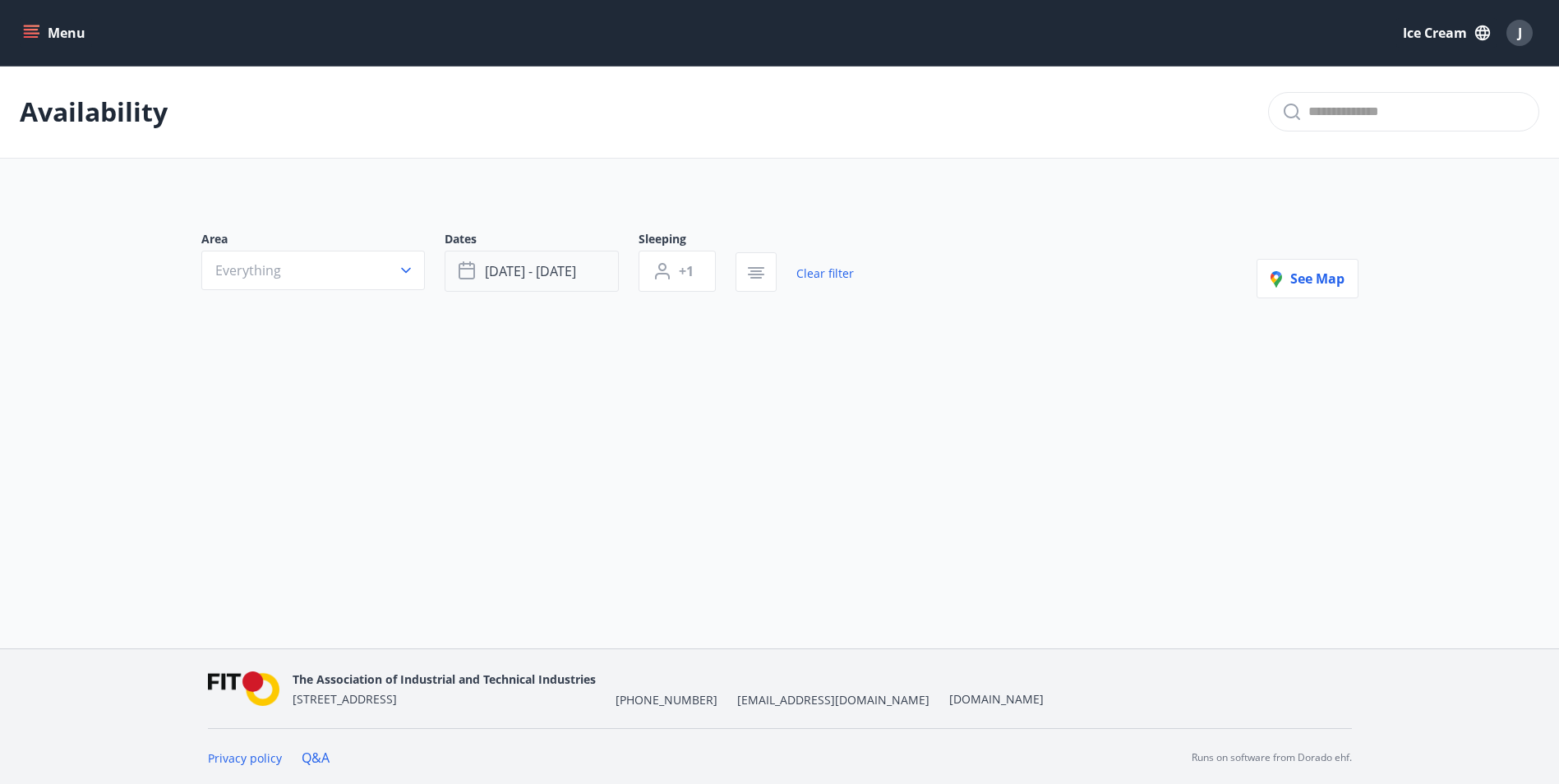
click at [526, 255] on button "[DATE] - [DATE]" at bounding box center [532, 271] width 174 height 41
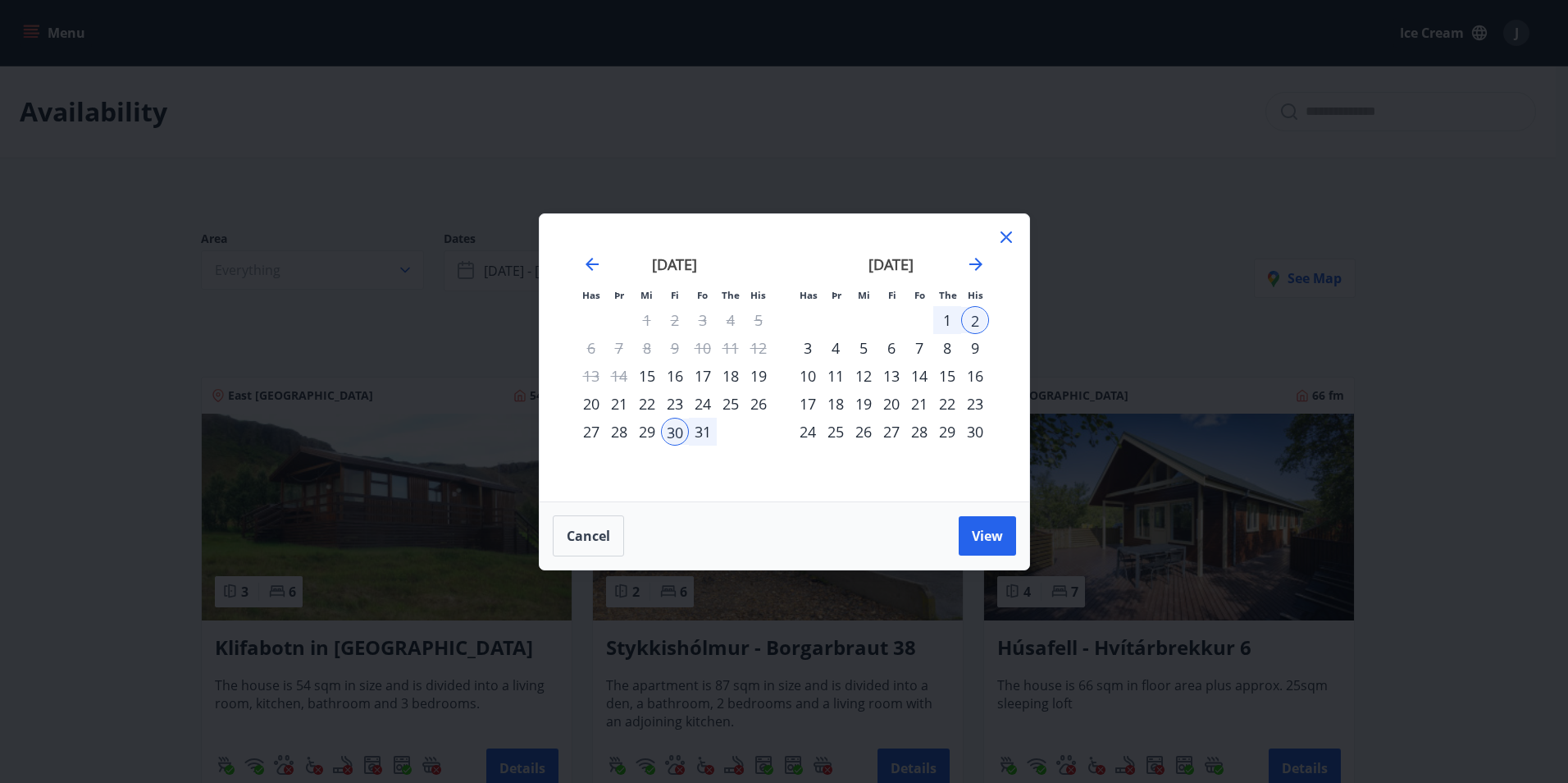
click at [821, 131] on div "Has Þr Mi Fi Fo The His Has Þr Mi Fi Fo The His [DATE] 1 2 3 4 5 6 7 8 9 10 11 …" at bounding box center [784, 391] width 1568 height 783
click at [1005, 237] on icon at bounding box center [1006, 237] width 11 height 11
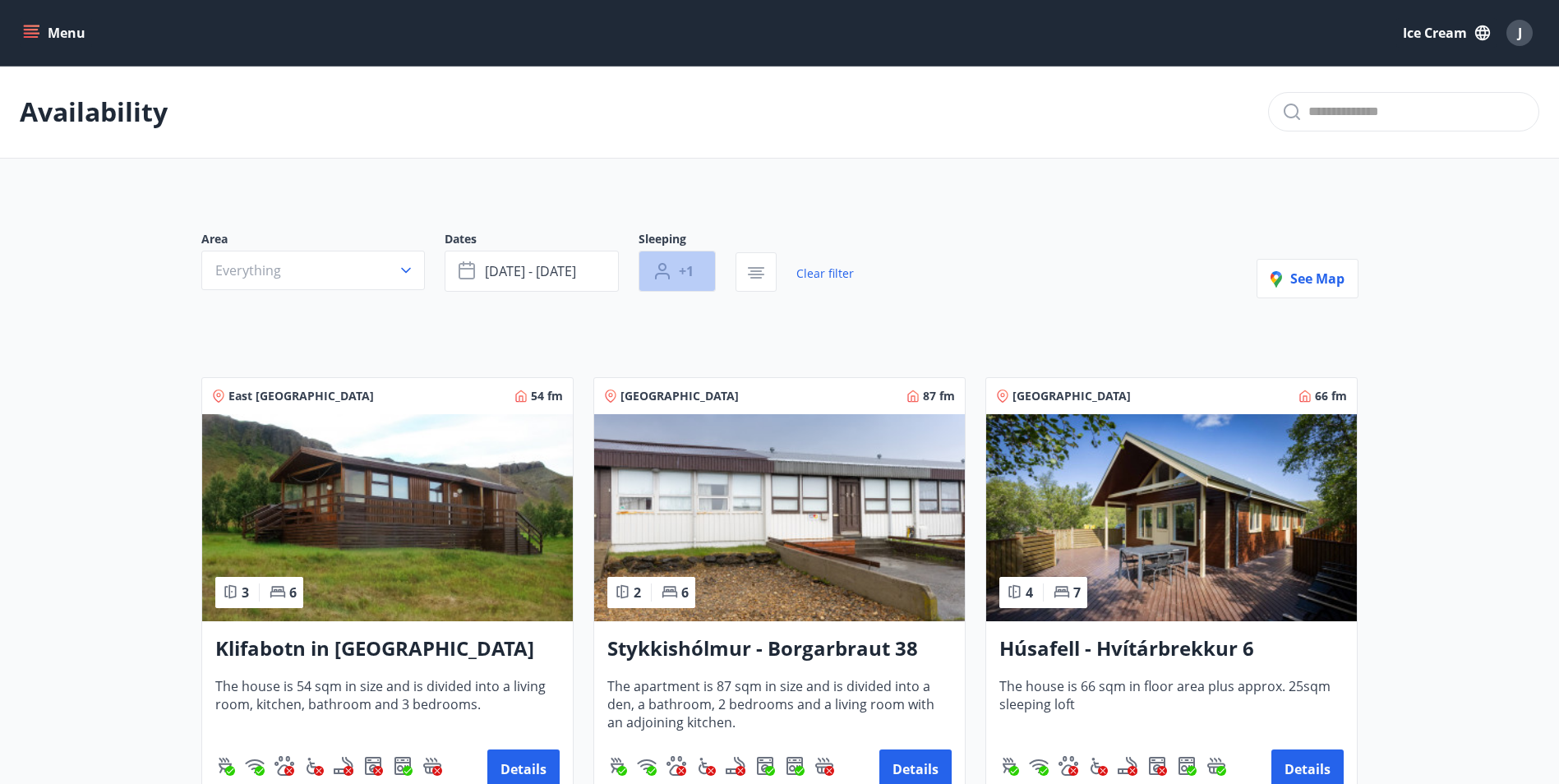
click at [693, 266] on span "+1" at bounding box center [687, 271] width 15 height 18
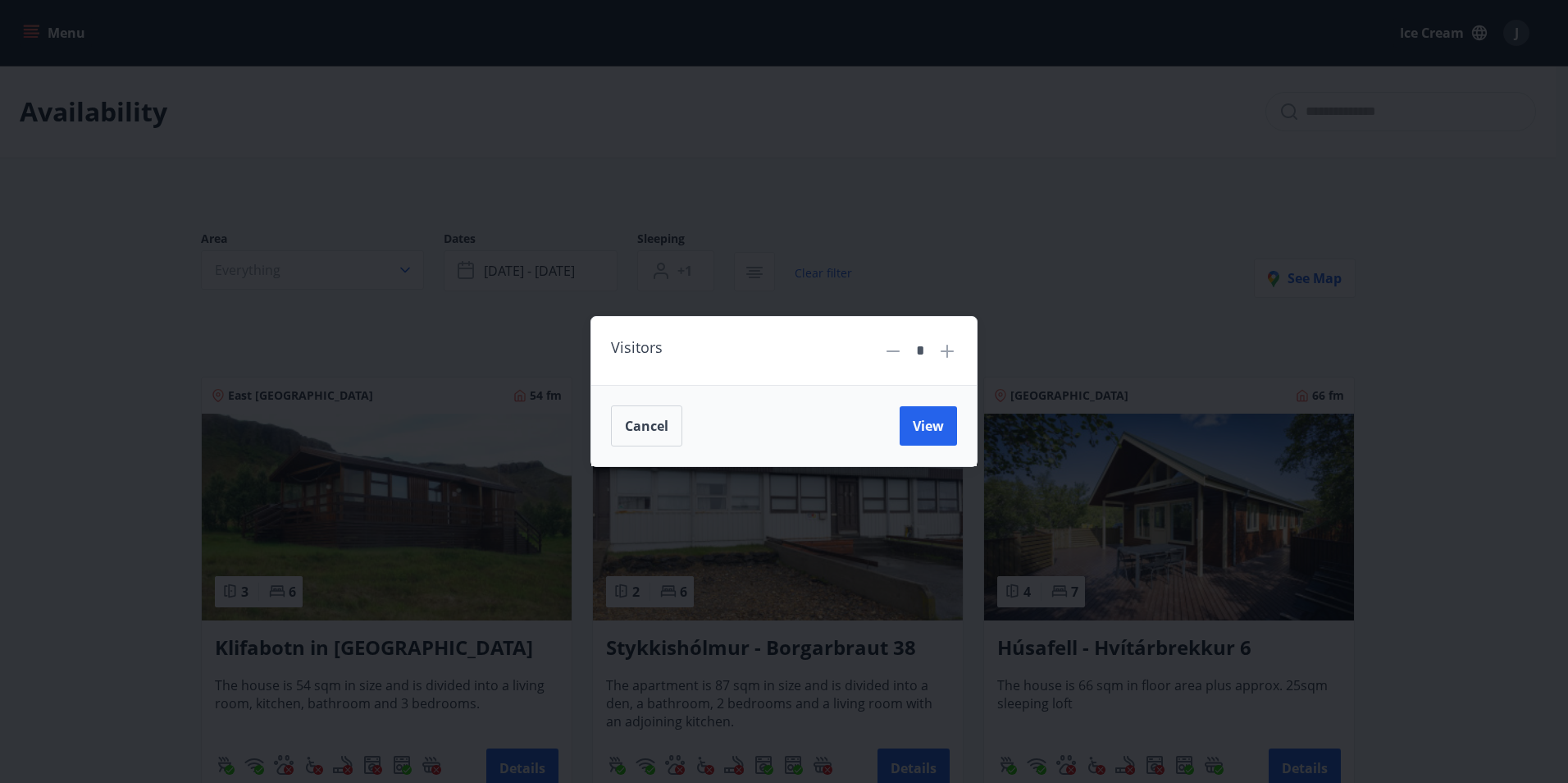
click at [946, 351] on icon at bounding box center [947, 351] width 2 height 2
type input "*"
click at [921, 435] on button "View" at bounding box center [928, 425] width 57 height 39
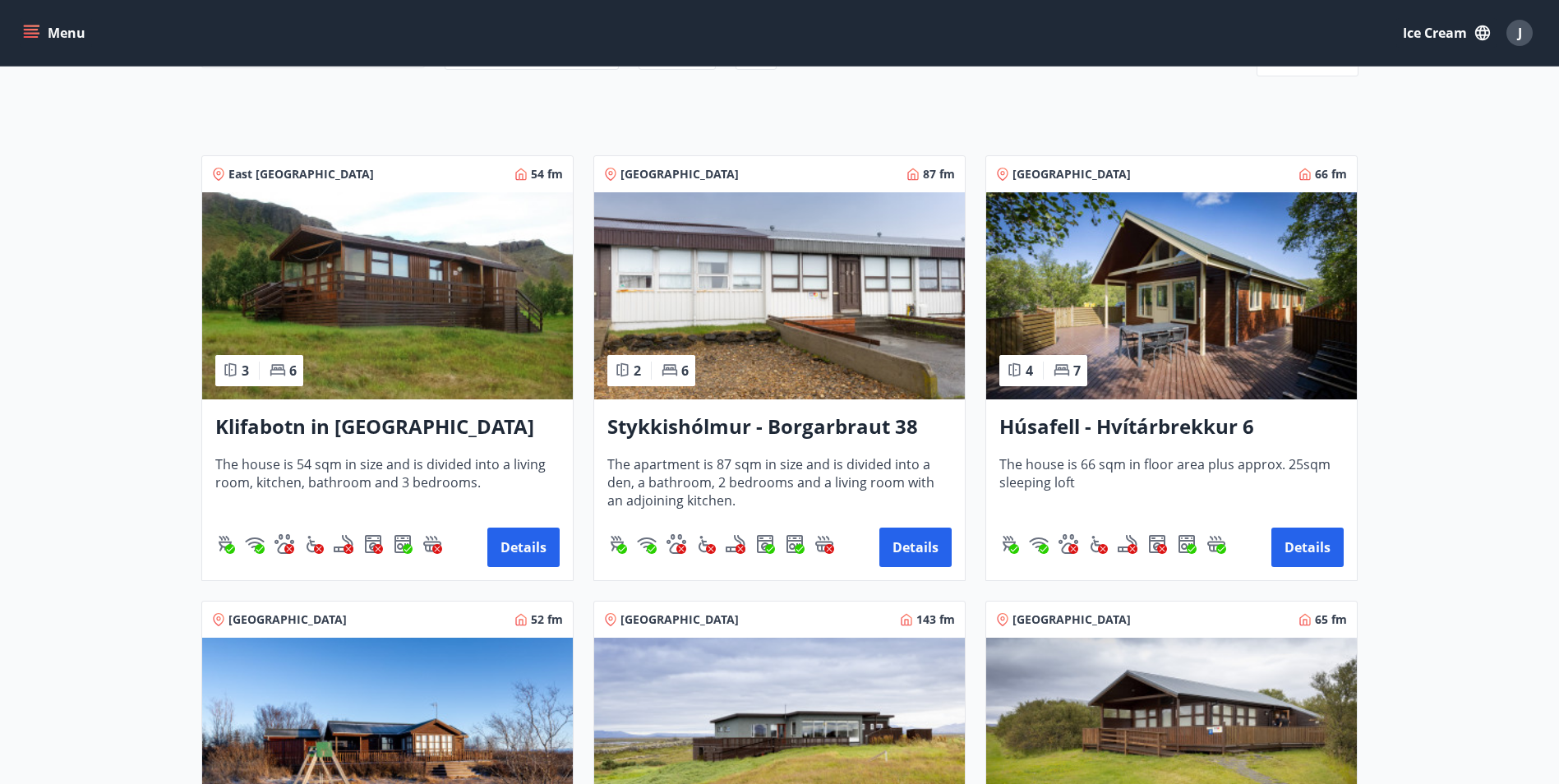
scroll to position [247, 0]
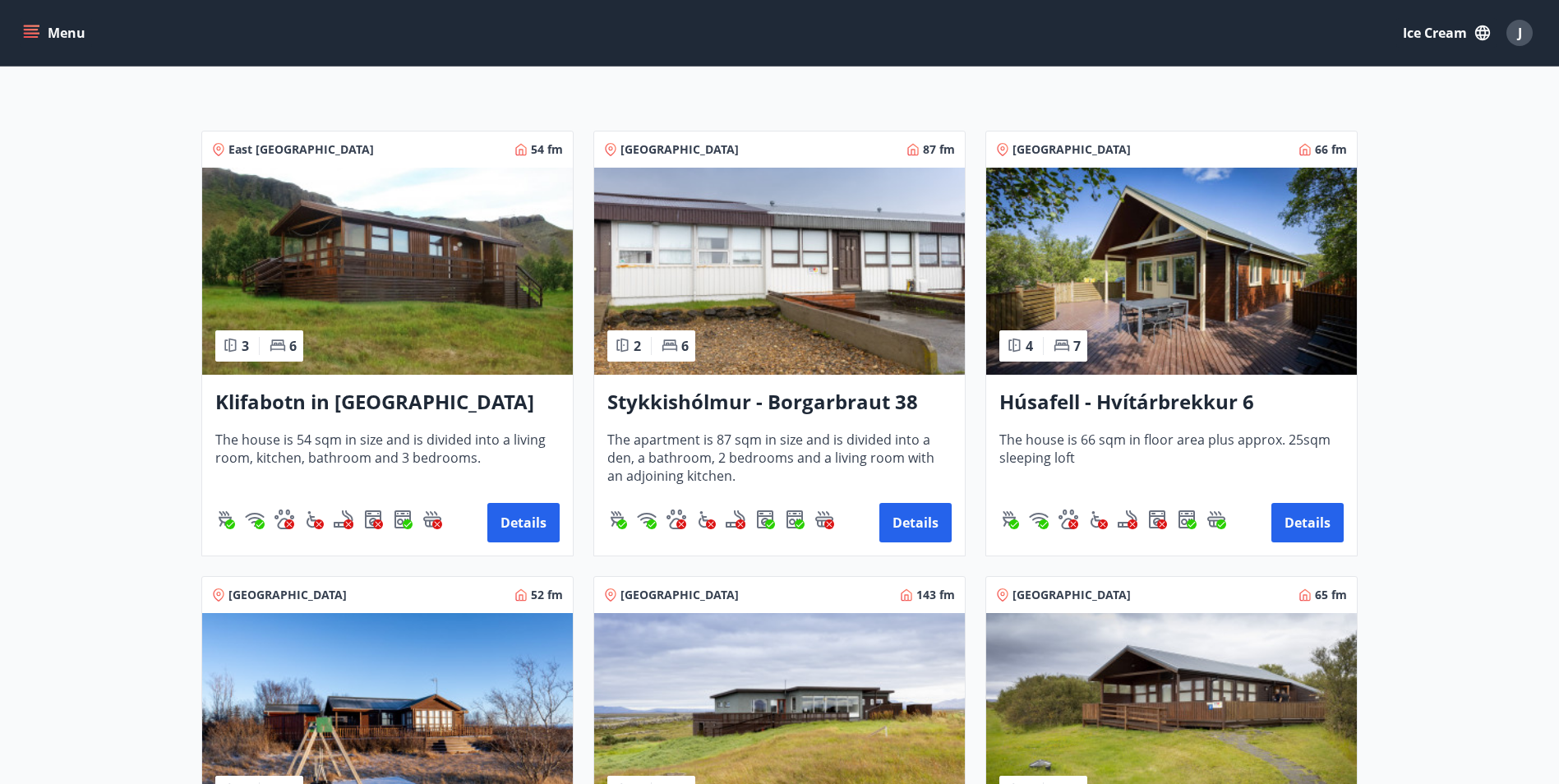
click at [1184, 292] on img at bounding box center [1171, 271] width 371 height 207
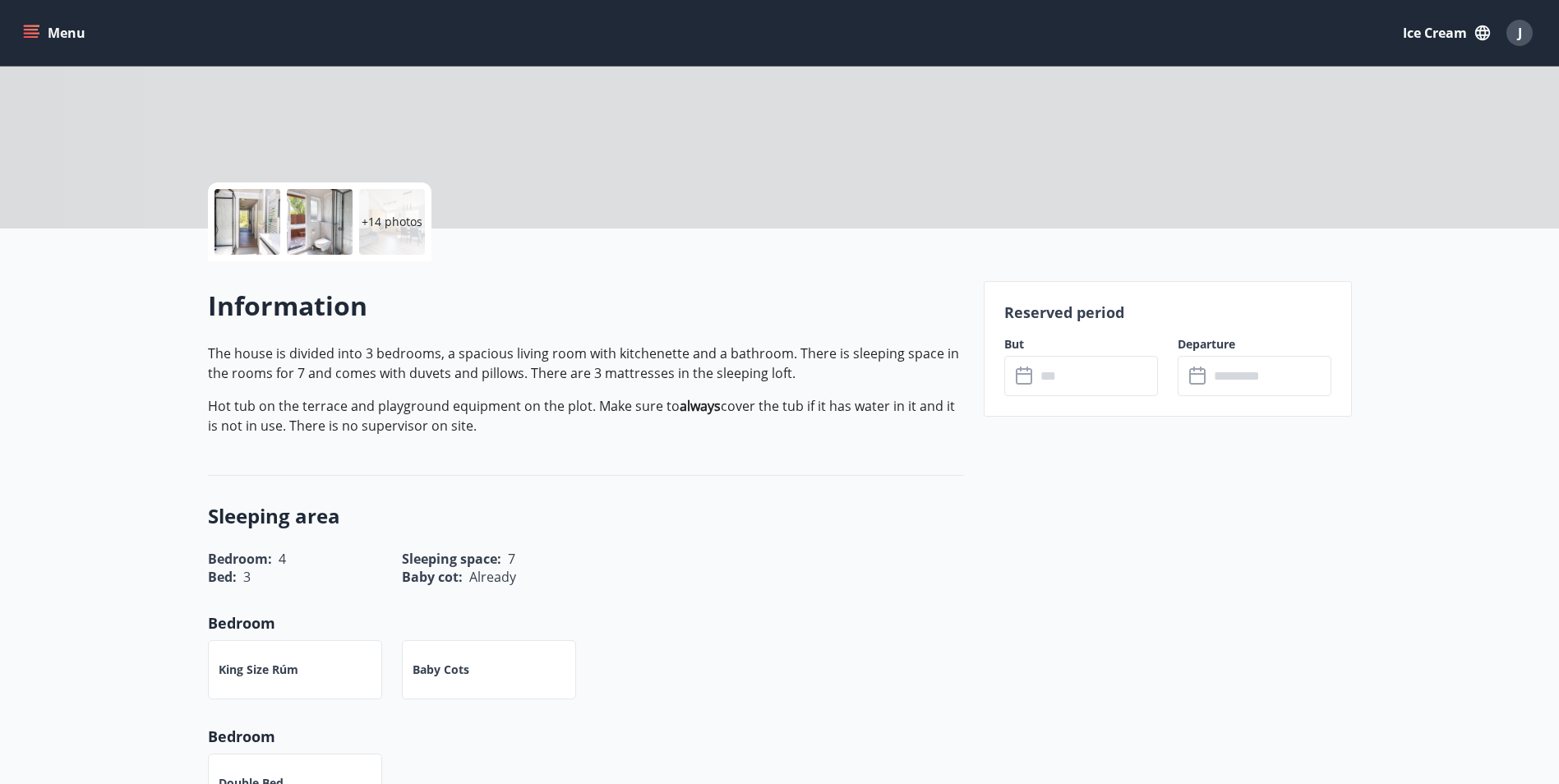
scroll to position [329, 0]
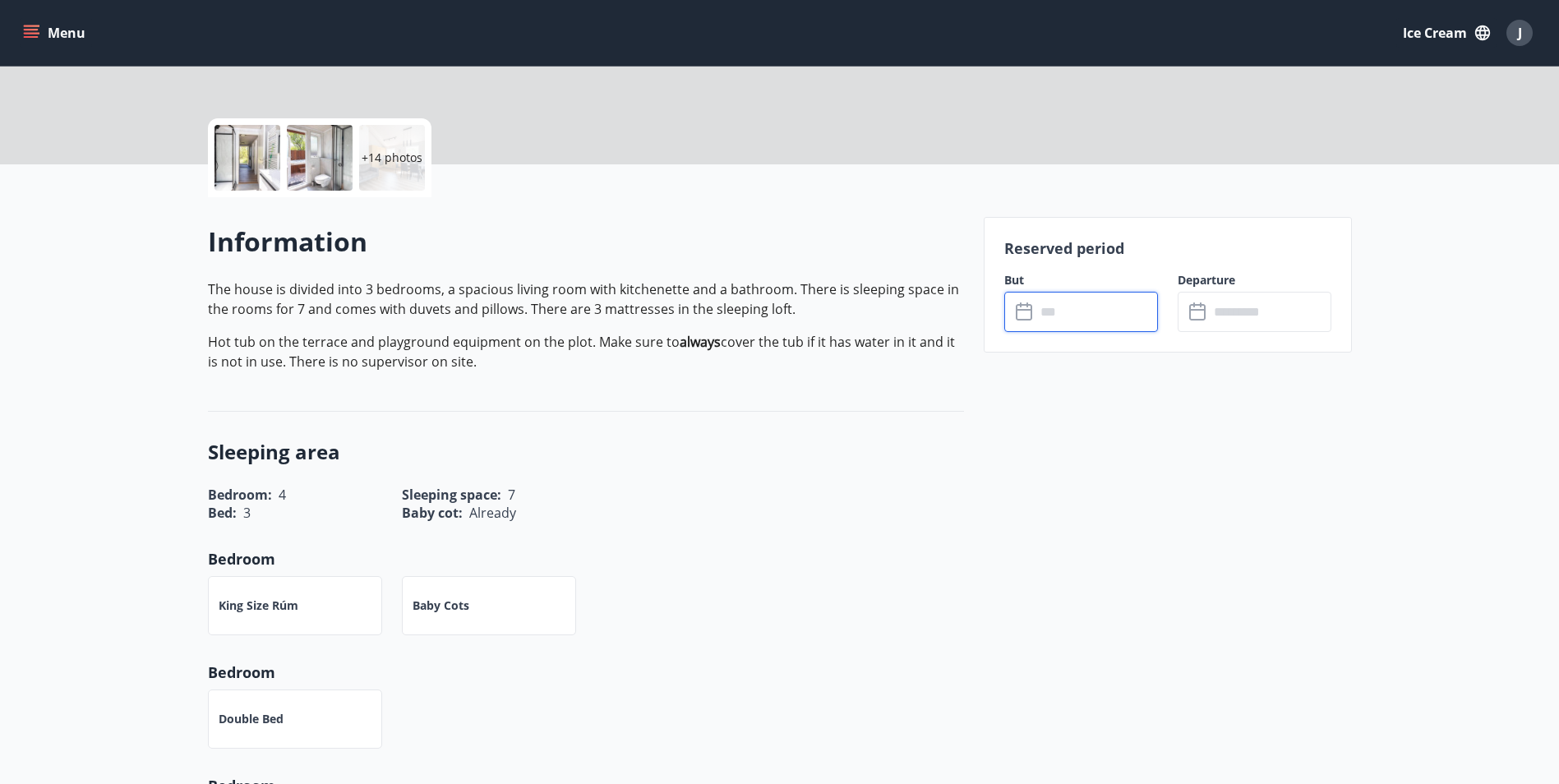
click at [1116, 318] on input "text" at bounding box center [1097, 312] width 123 height 40
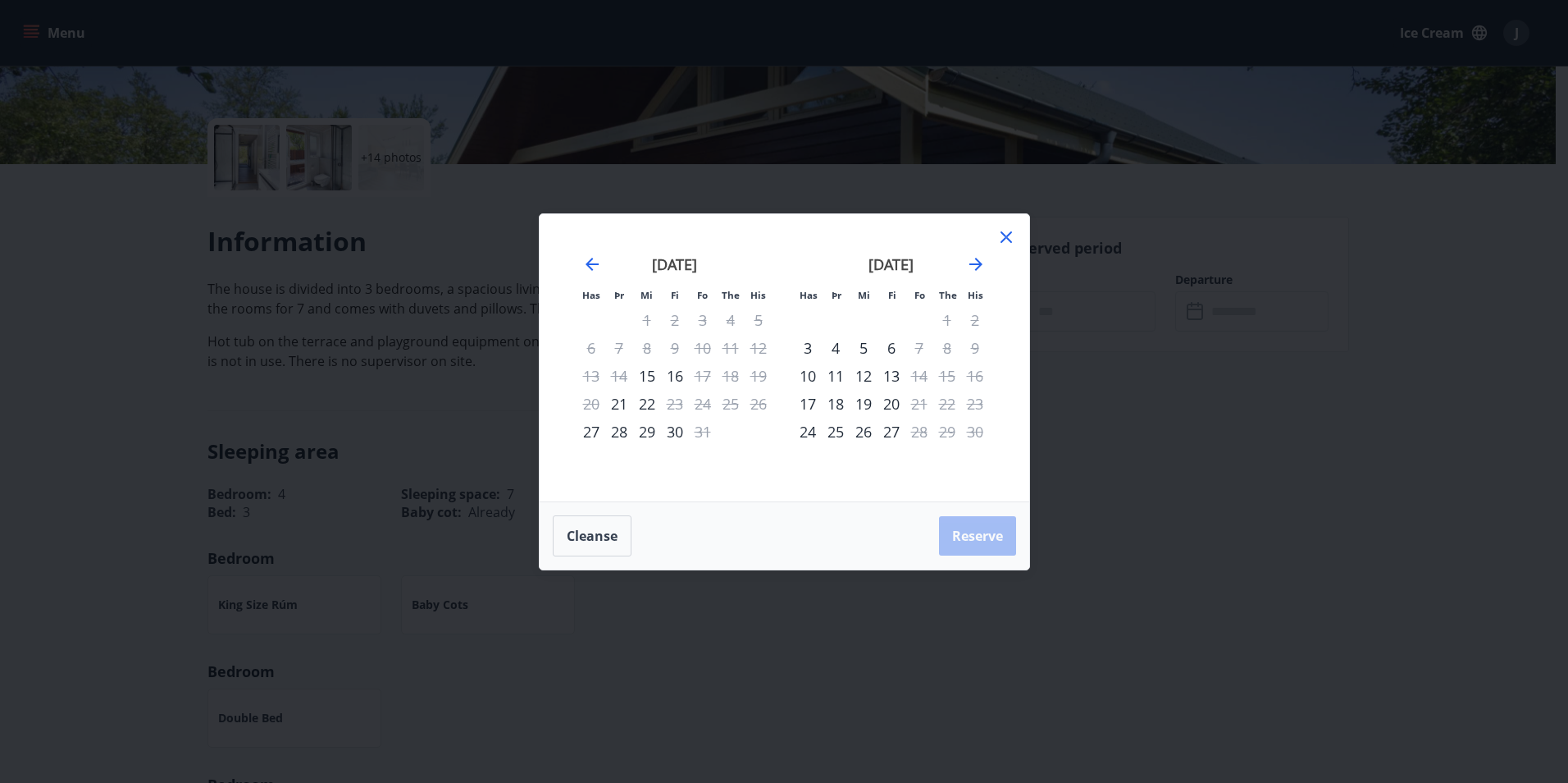
click at [1007, 236] on icon at bounding box center [1006, 237] width 11 height 11
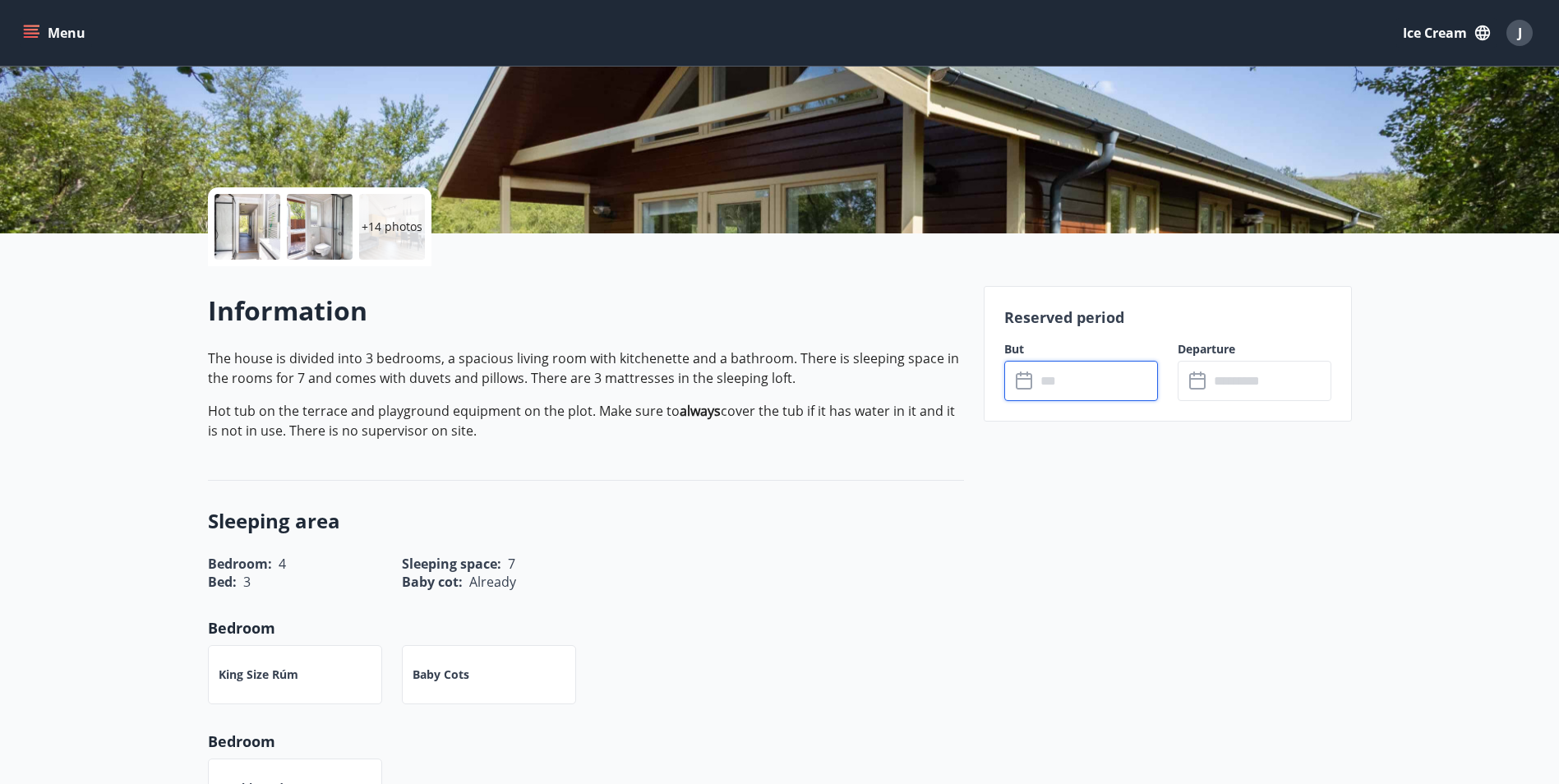
scroll to position [165, 0]
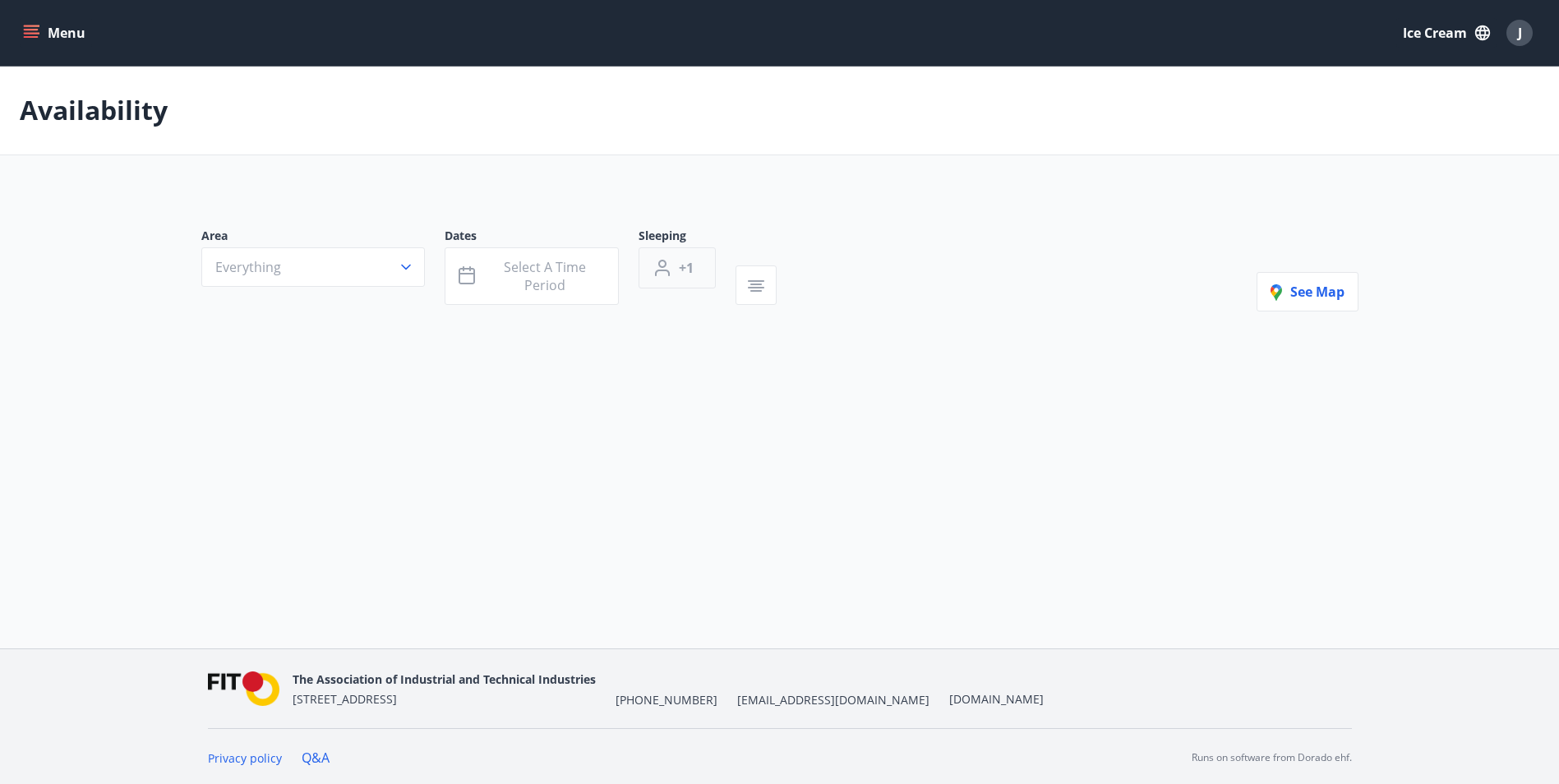
type input "*"
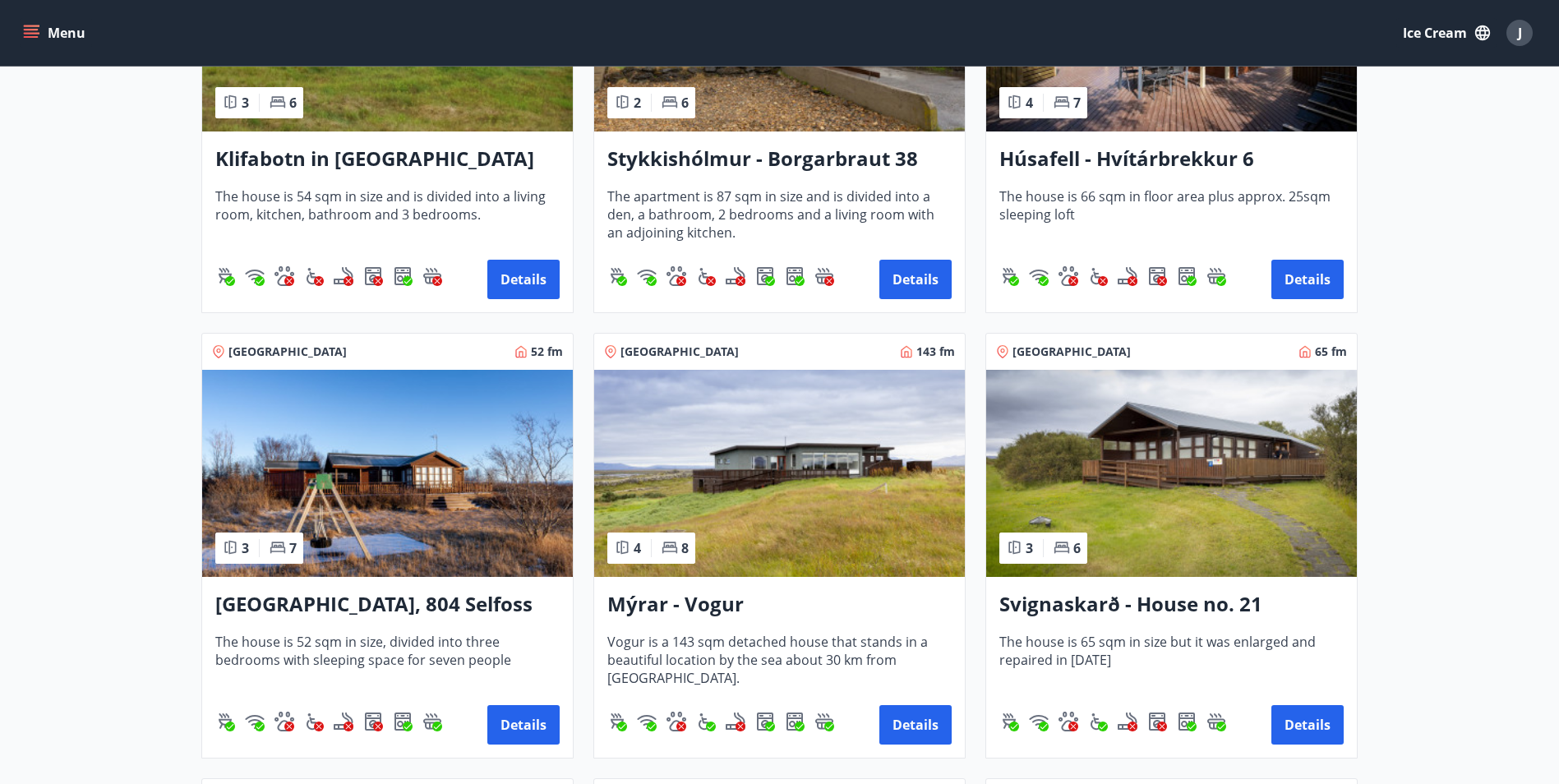
scroll to position [493, 0]
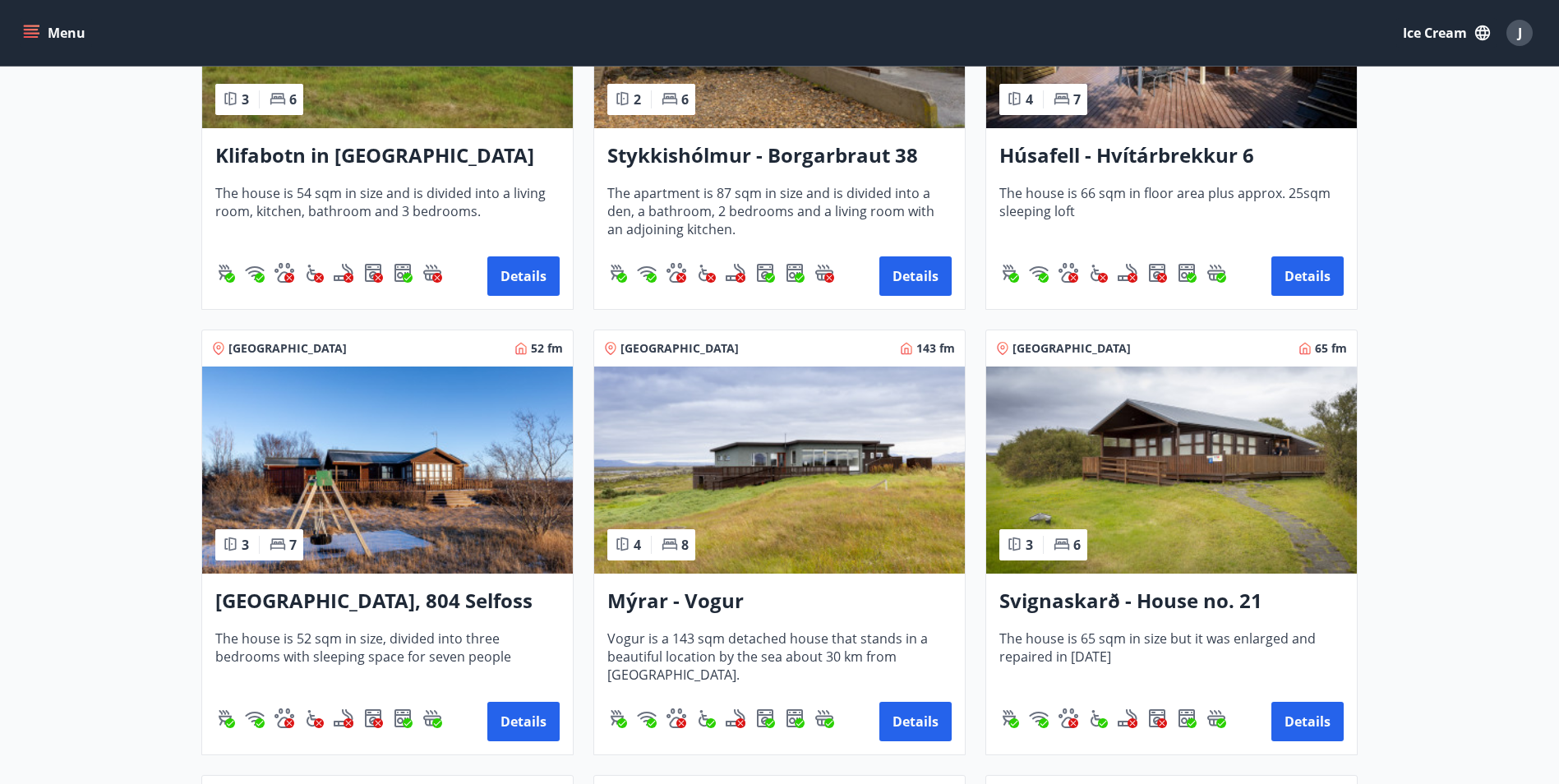
click at [1132, 486] on img at bounding box center [1171, 470] width 371 height 207
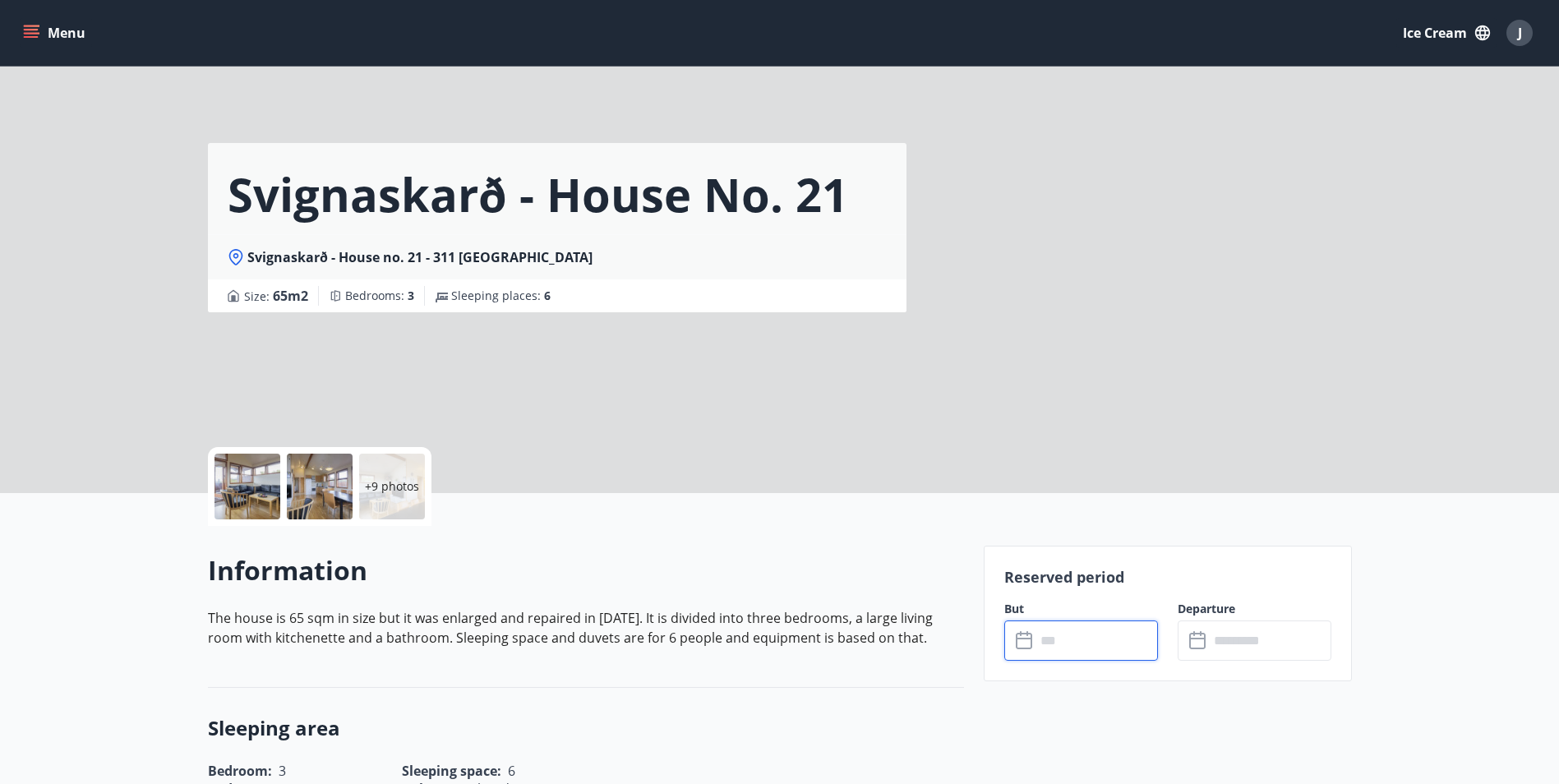
click at [1079, 637] on input "text" at bounding box center [1097, 640] width 123 height 40
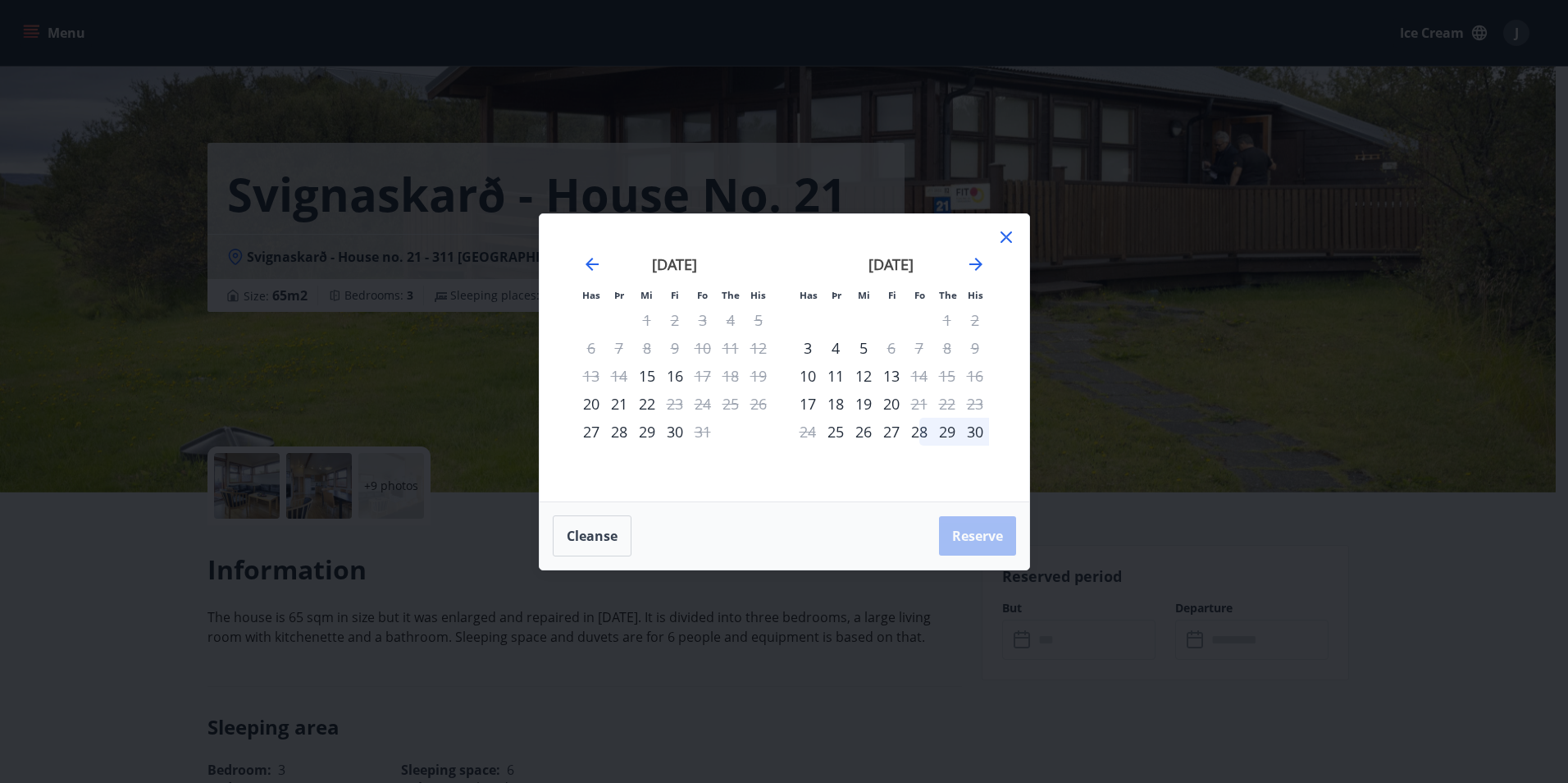
click at [1016, 229] on div "Has Þr Mi Fi Fo The His Has Þr Mi Fi Fo The His [DATE] 1 2 3 4 5 6 7 8 9 10 11 …" at bounding box center [784, 358] width 490 height 287
click at [978, 264] on icon "Move forward to switch to the next month." at bounding box center [977, 264] width 13 height 13
click at [1006, 234] on icon at bounding box center [1006, 237] width 20 height 20
